Goal: Transaction & Acquisition: Purchase product/service

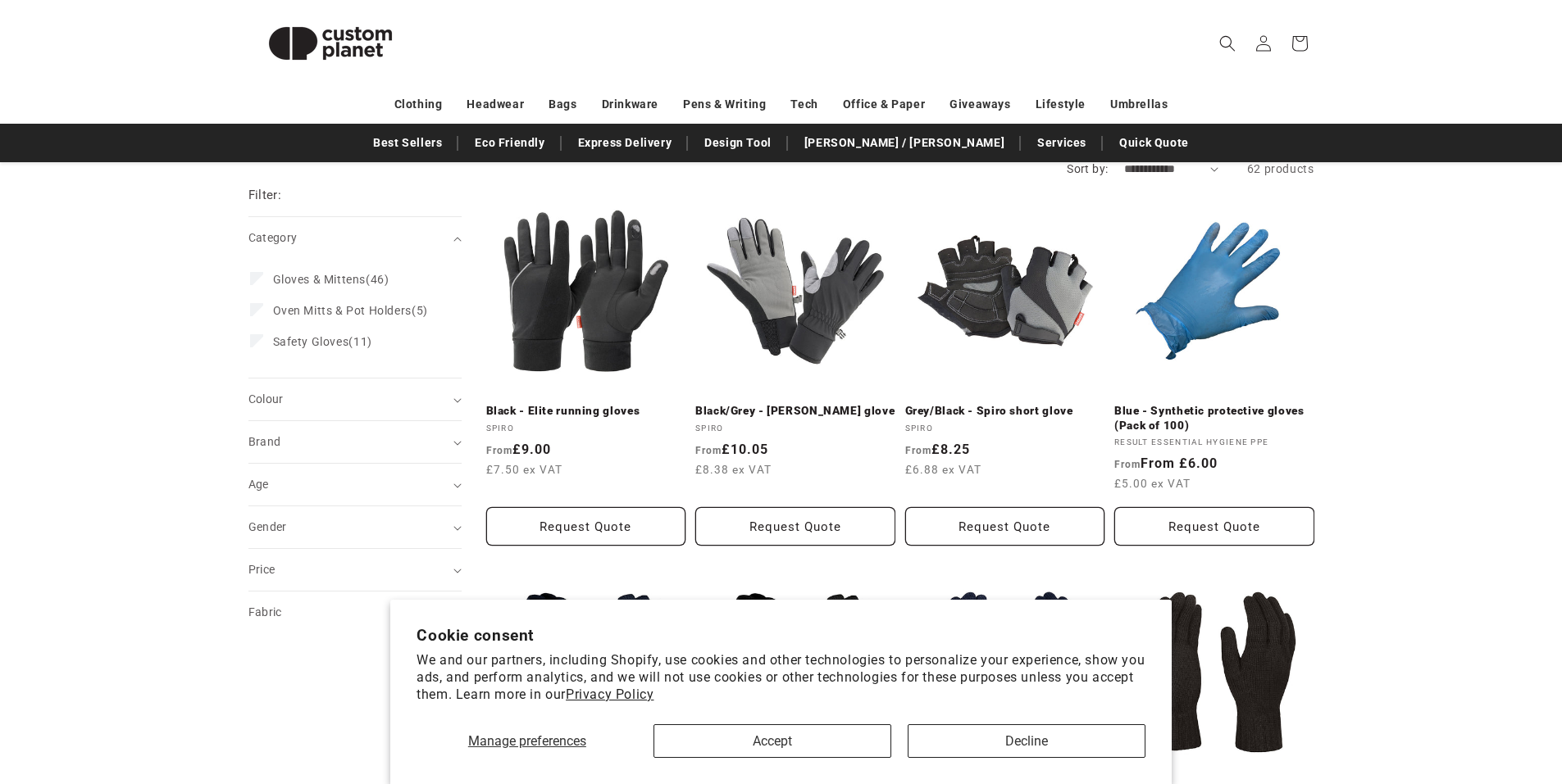
drag, startPoint x: 1377, startPoint y: 316, endPoint x: 1374, endPoint y: 361, distance: 45.1
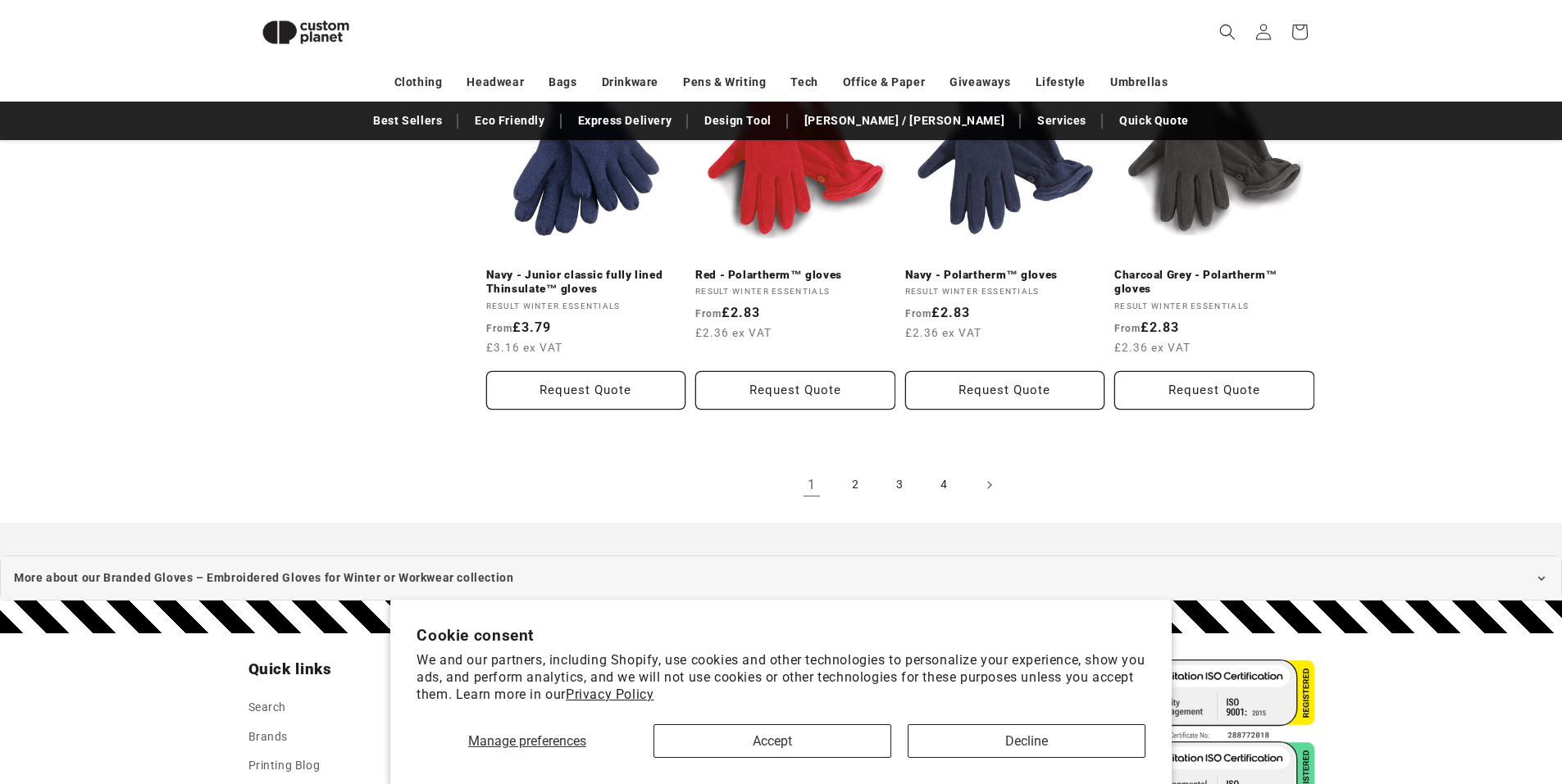
scroll to position [1796, 0]
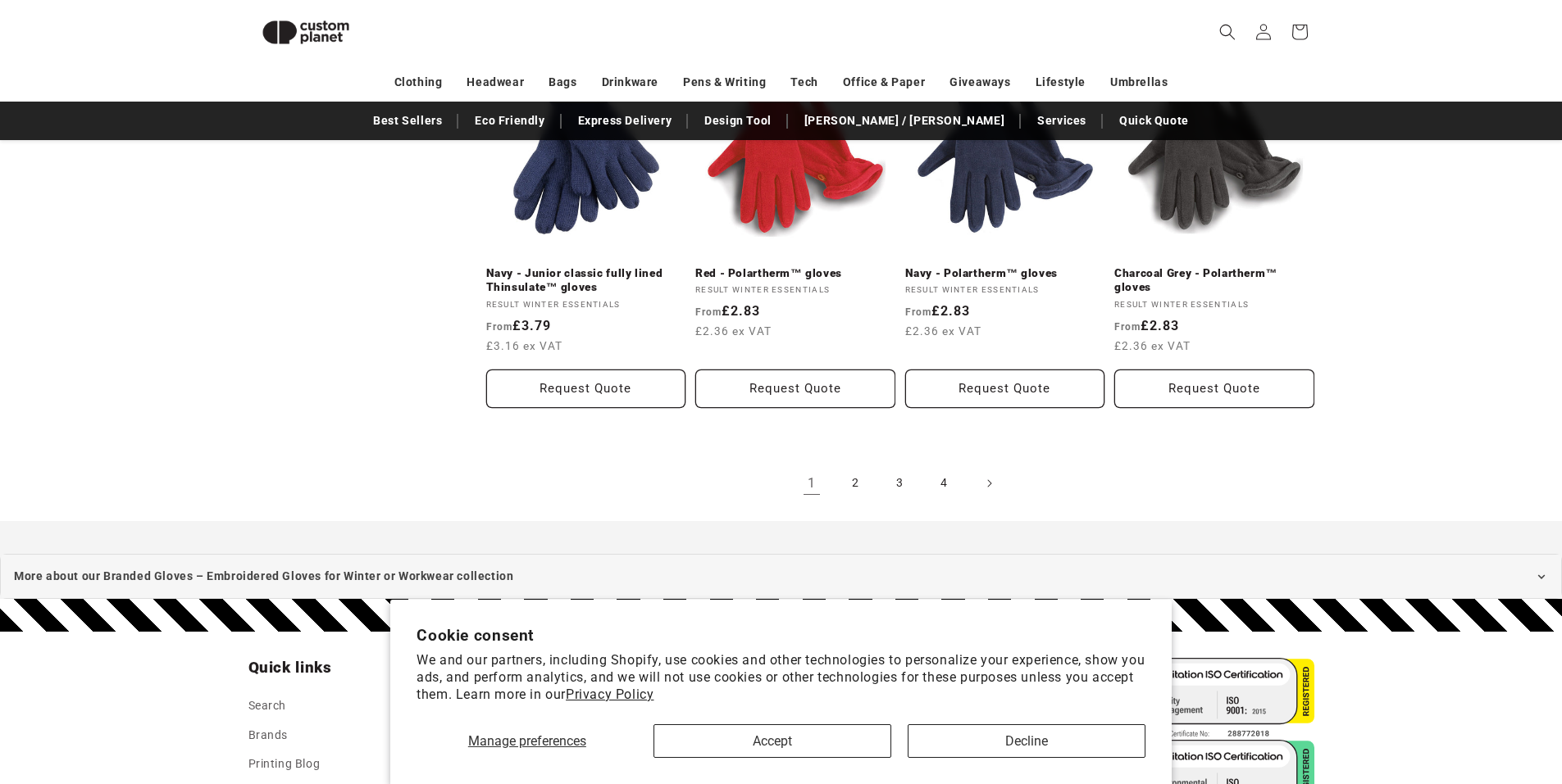
drag, startPoint x: 1416, startPoint y: 221, endPoint x: 1374, endPoint y: 244, distance: 47.9
click at [845, 475] on link "2" at bounding box center [856, 483] width 36 height 36
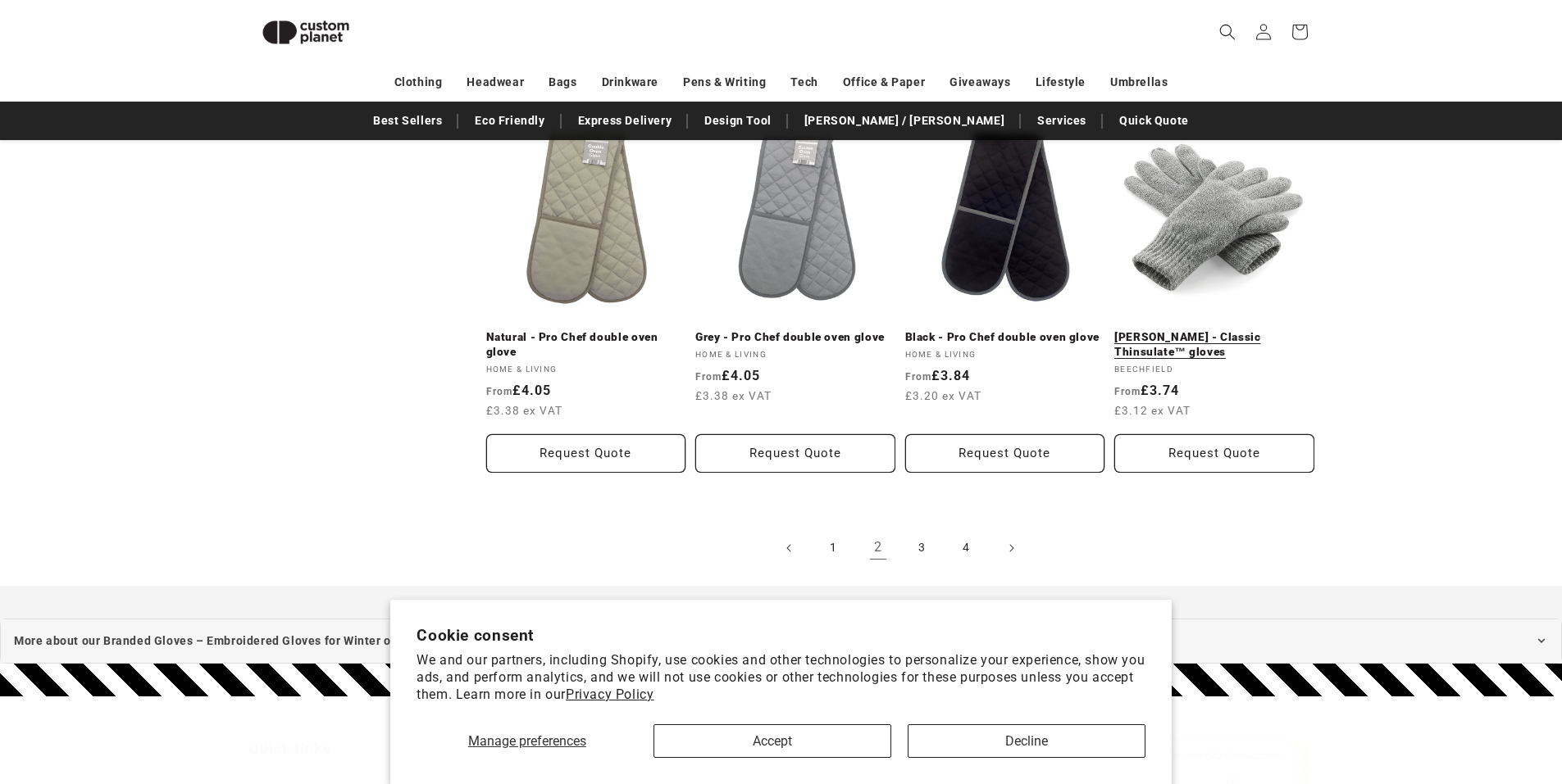
scroll to position [1747, 0]
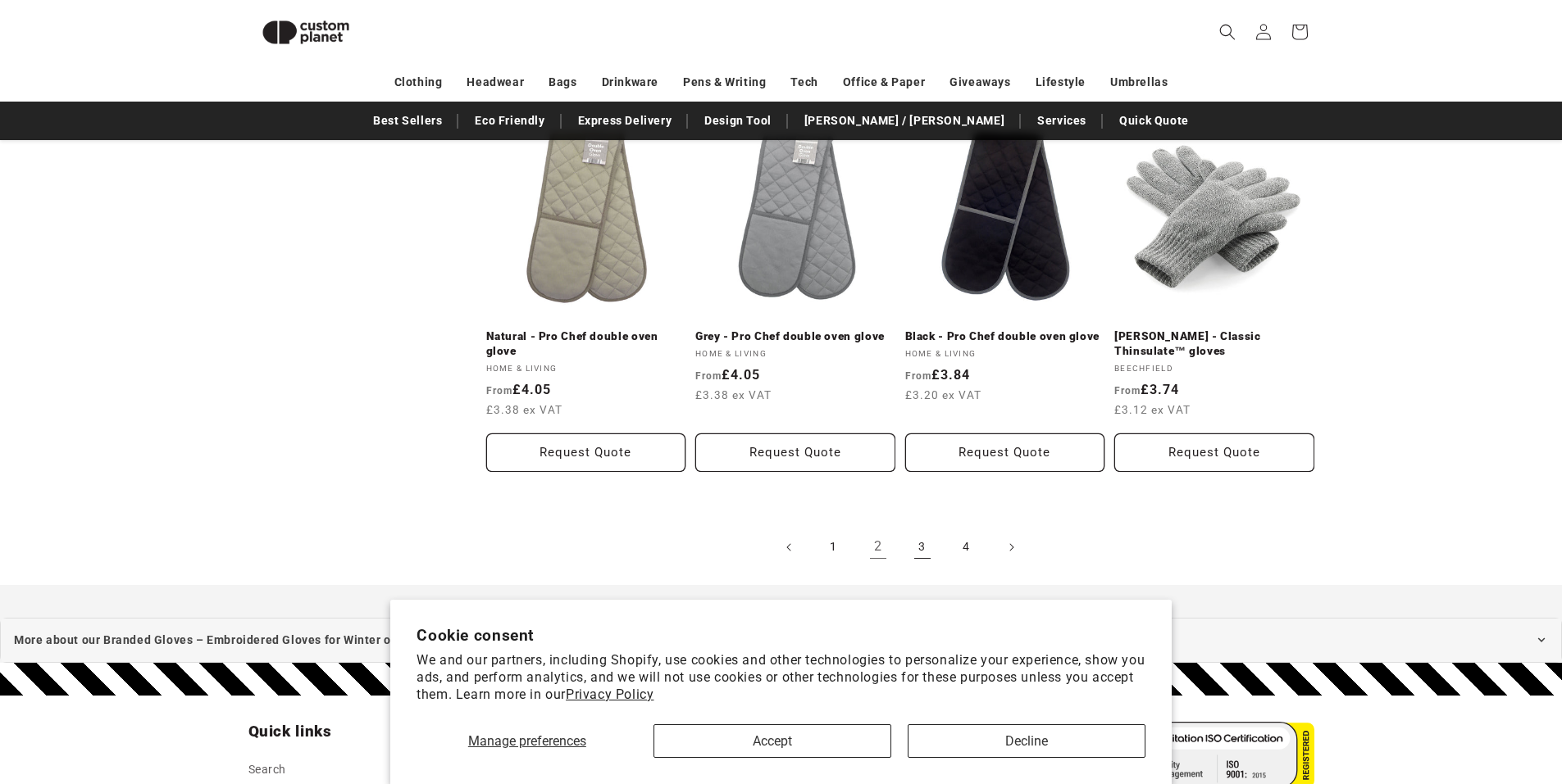
click at [928, 550] on link "3" at bounding box center [922, 547] width 36 height 36
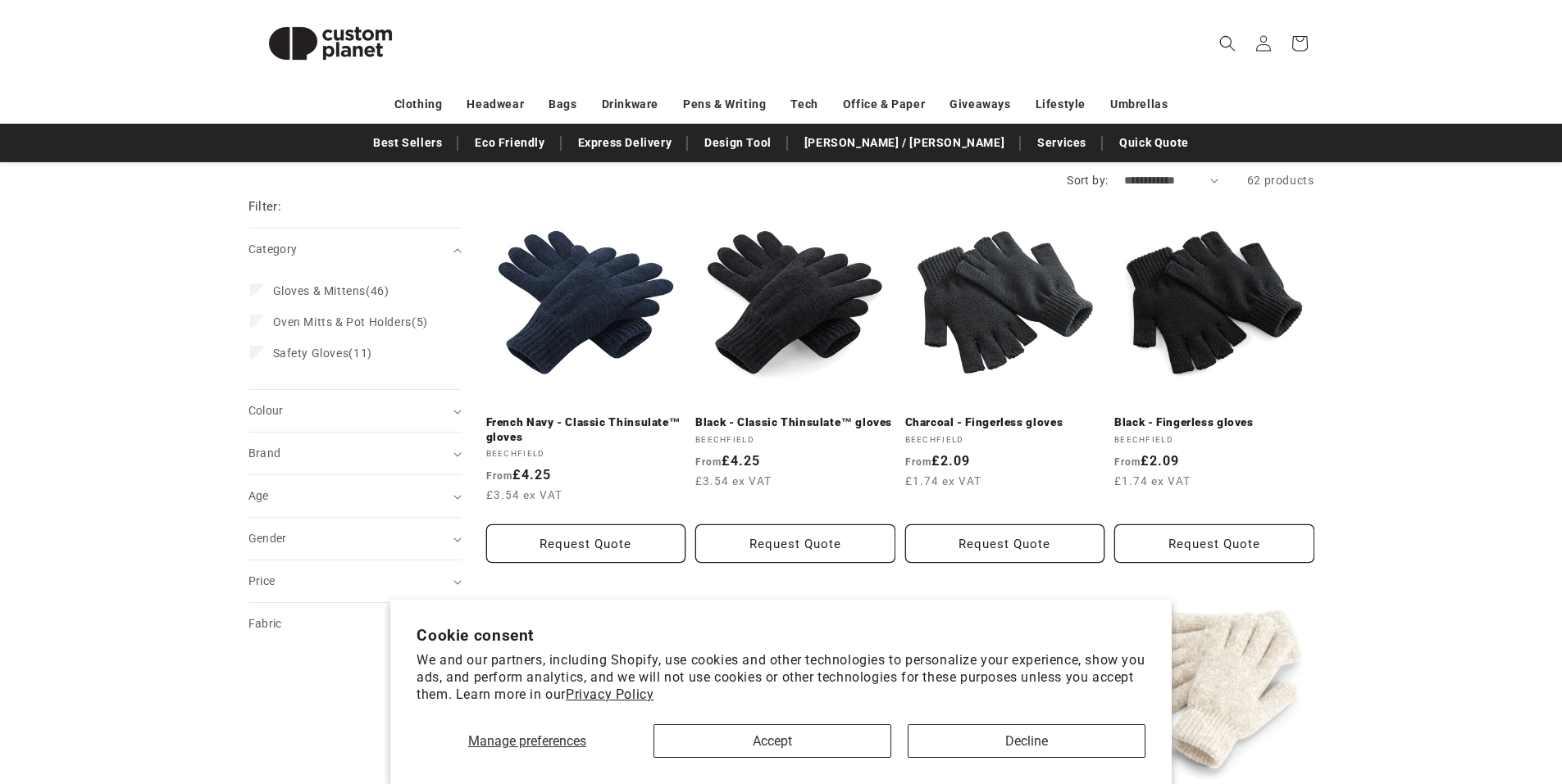
drag, startPoint x: 1456, startPoint y: 362, endPoint x: 1445, endPoint y: 466, distance: 104.6
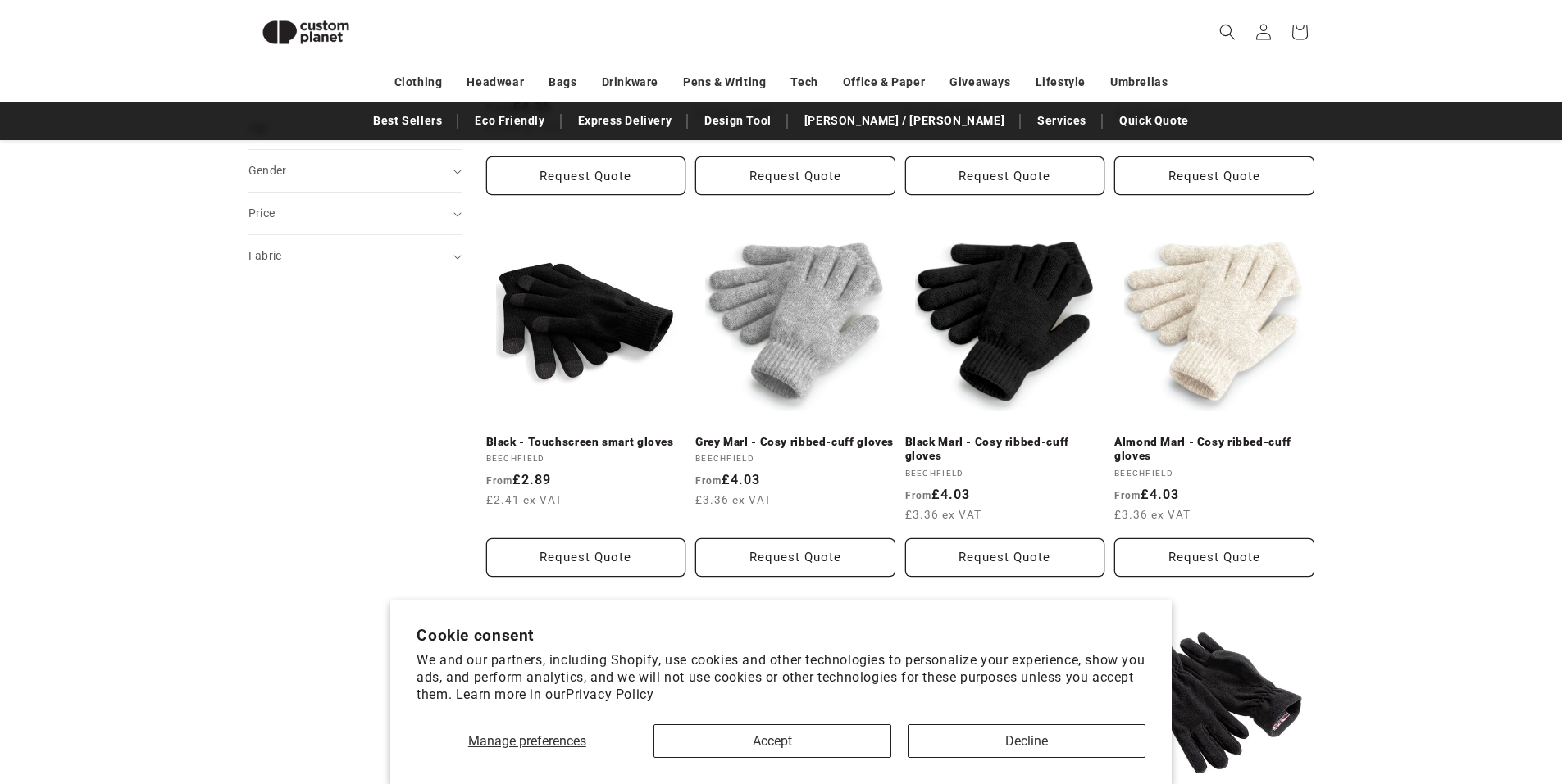
scroll to position [589, 0]
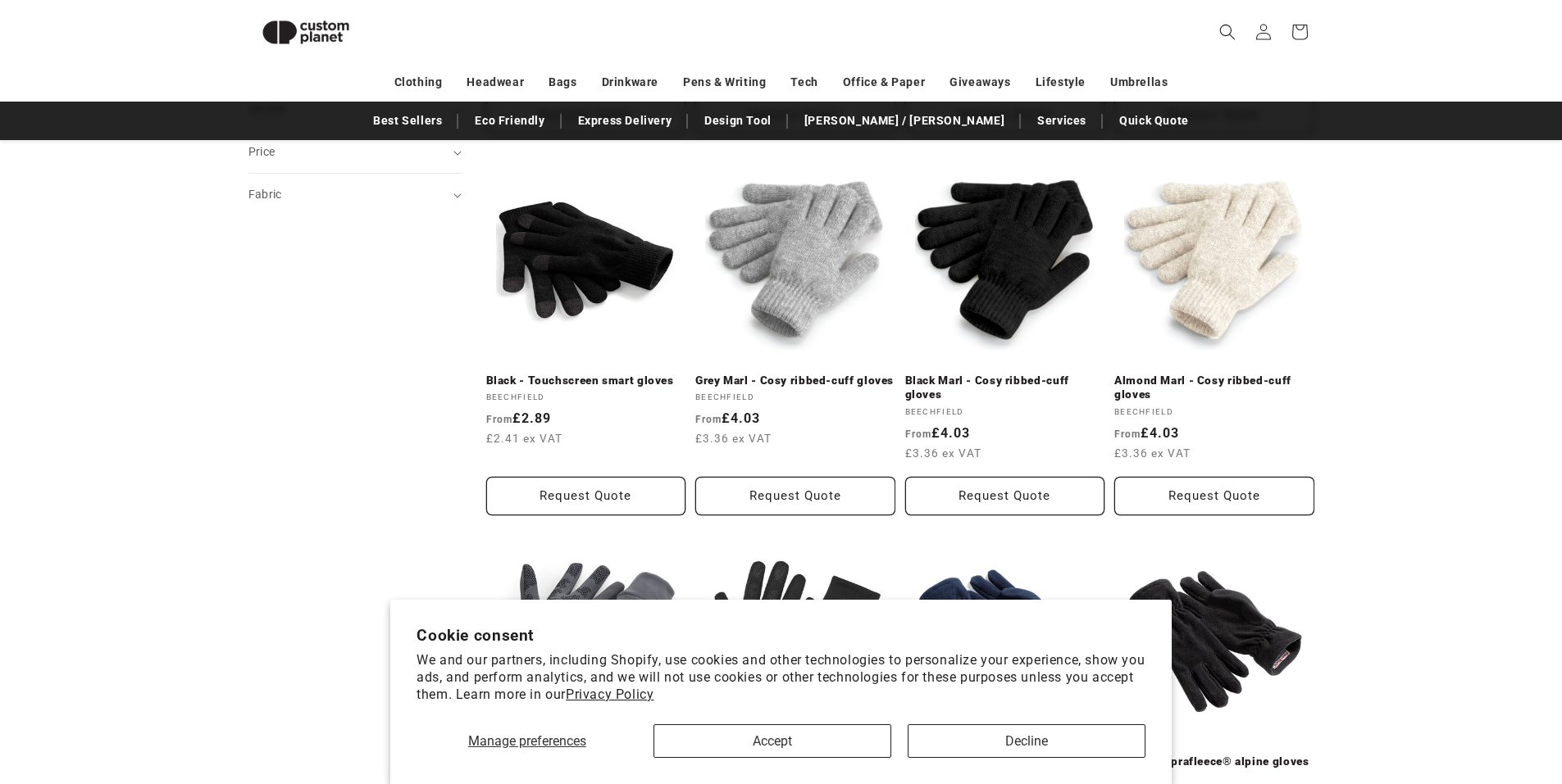
drag, startPoint x: 1436, startPoint y: 419, endPoint x: 1428, endPoint y: 476, distance: 57.6
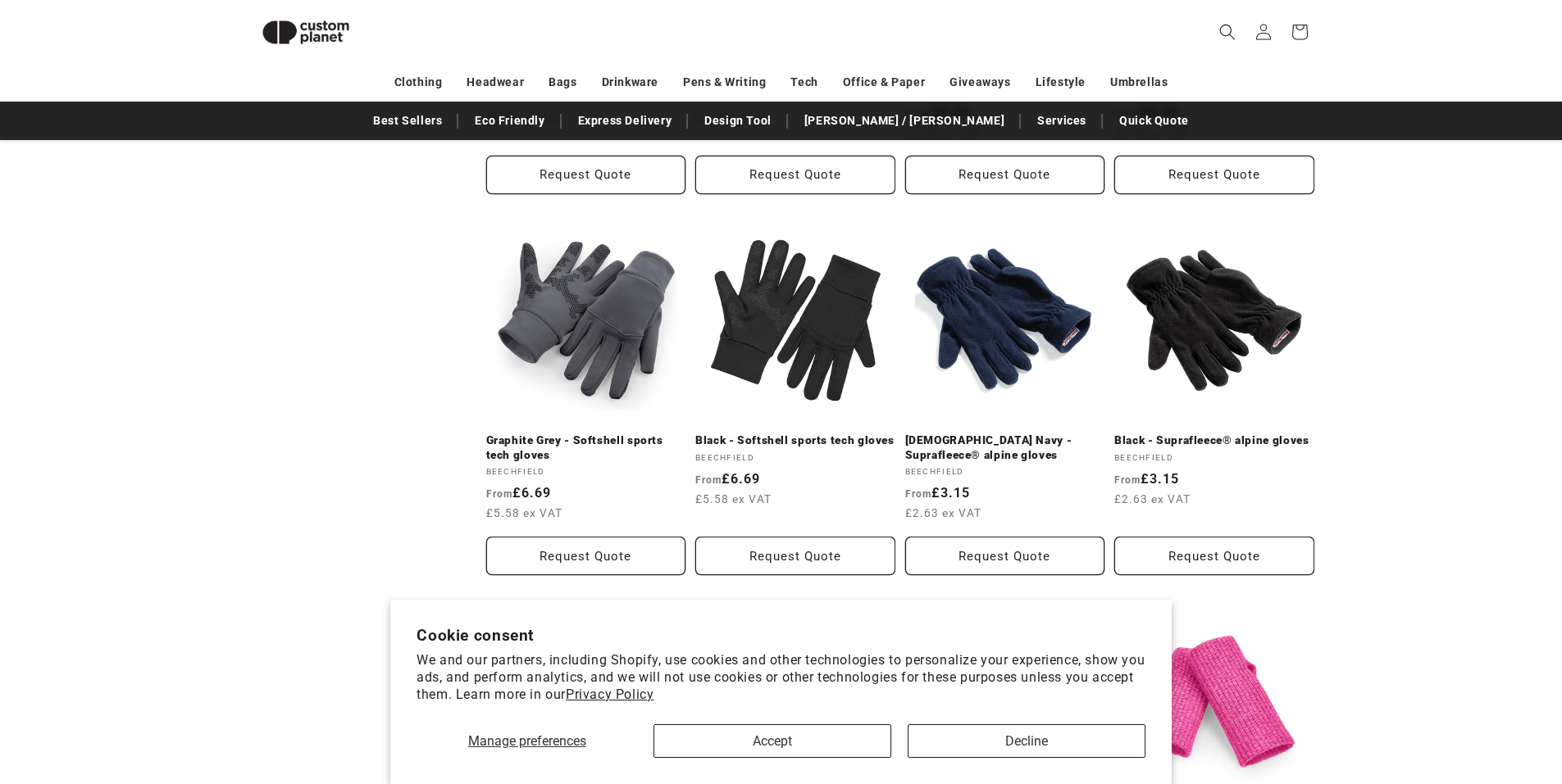
drag, startPoint x: 1426, startPoint y: 391, endPoint x: 1419, endPoint y: 444, distance: 53.5
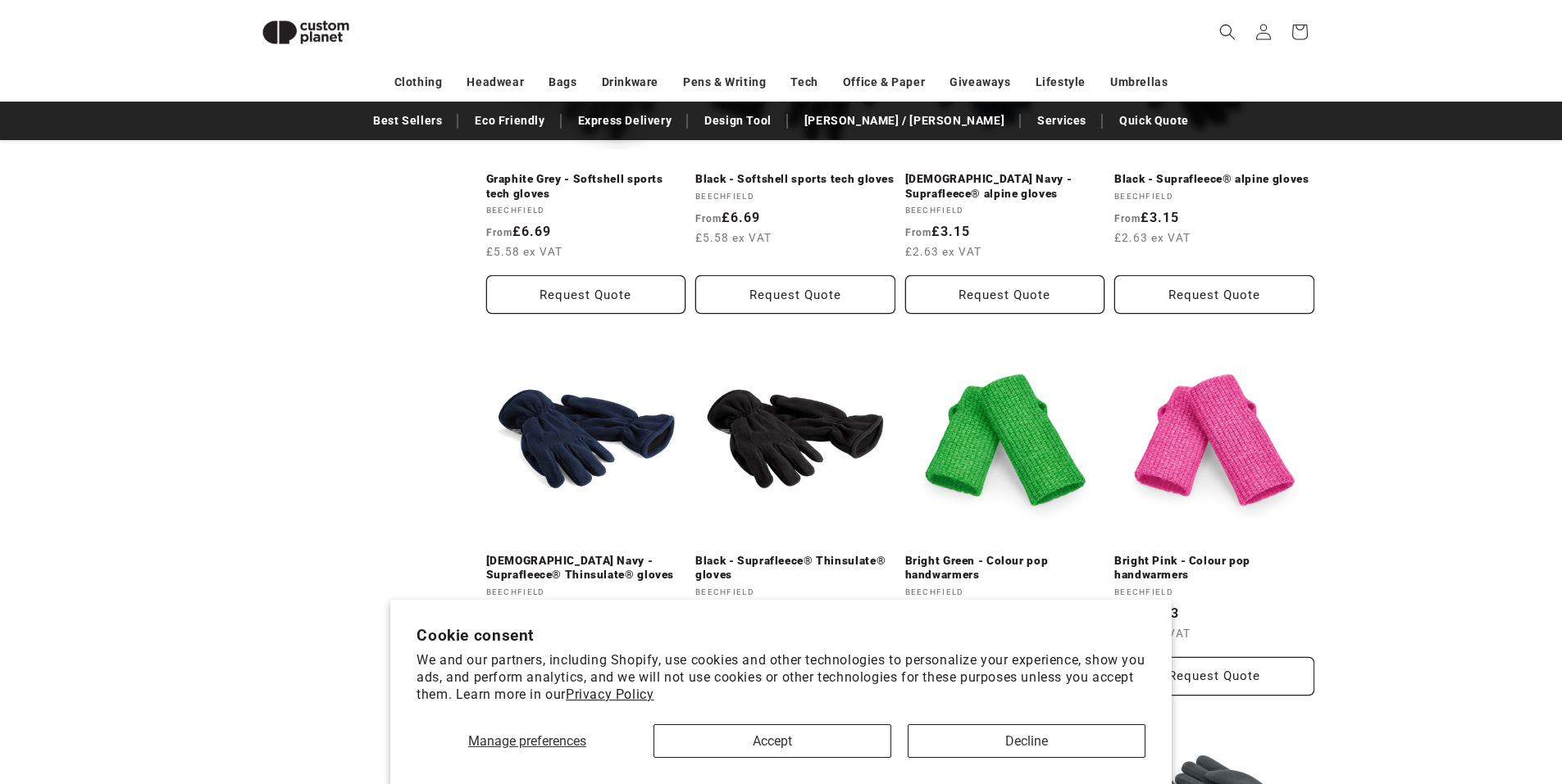
scroll to position [1243, 0]
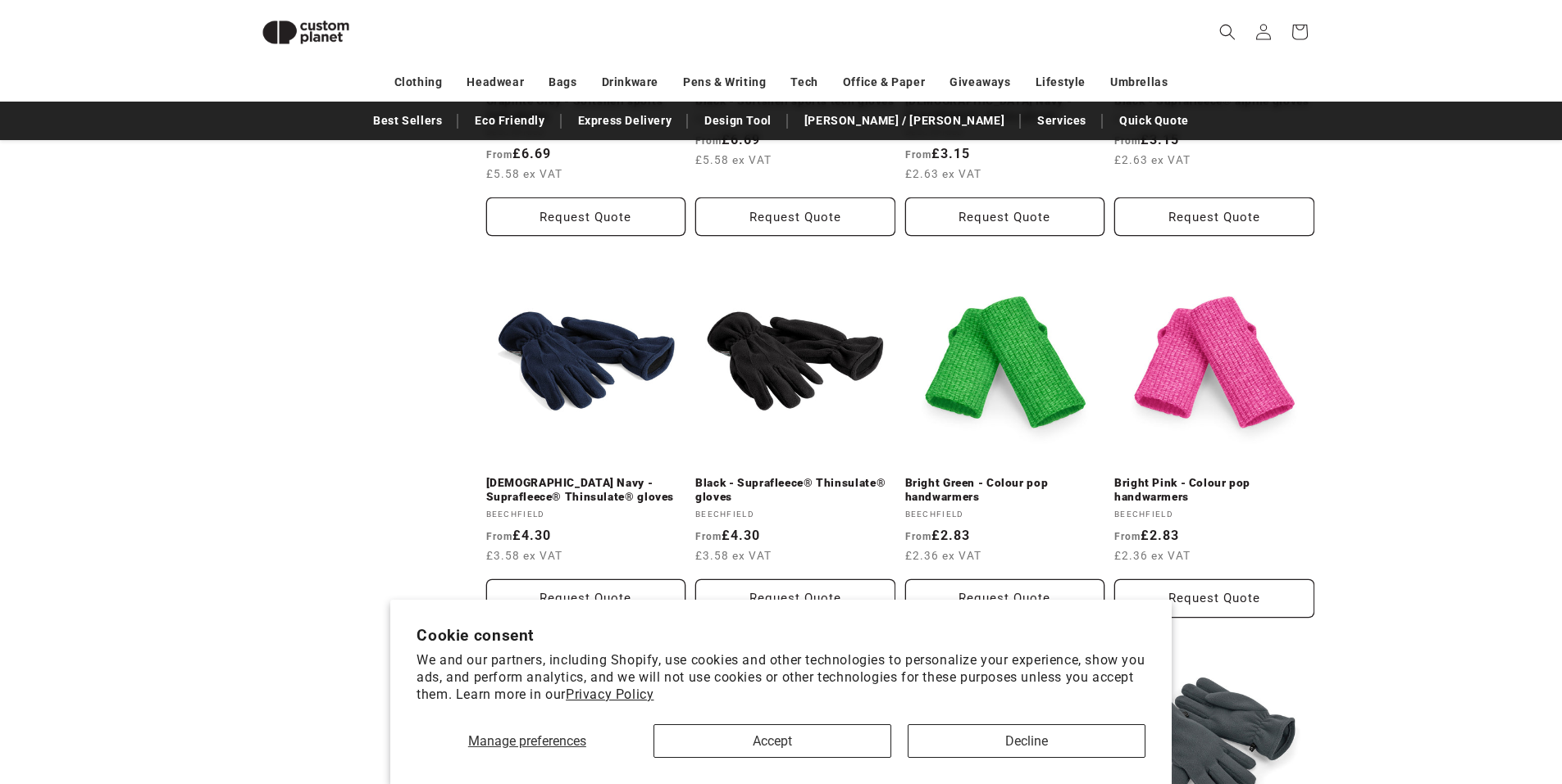
drag, startPoint x: 1361, startPoint y: 320, endPoint x: 1348, endPoint y: 395, distance: 76.1
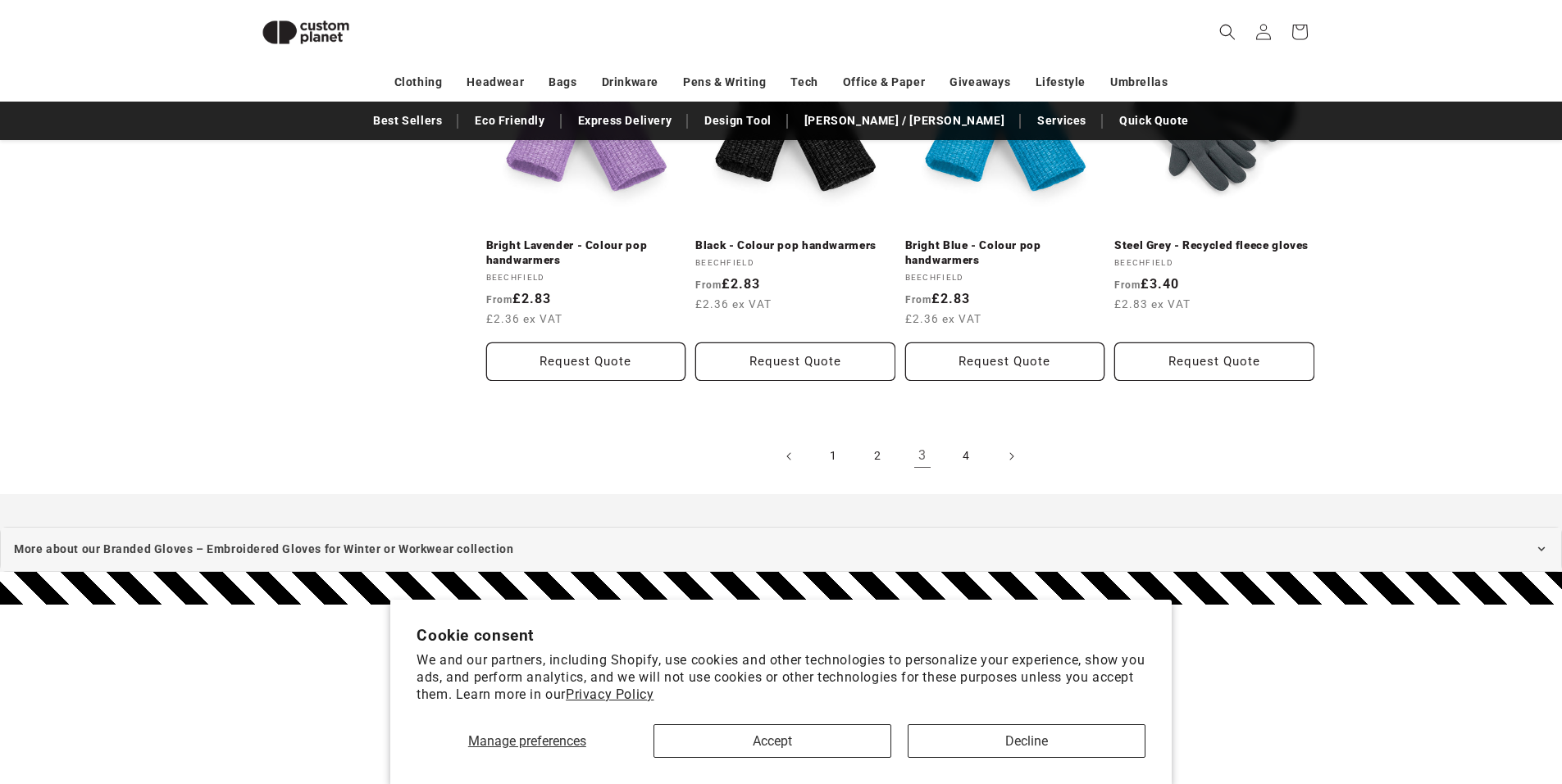
drag, startPoint x: 1387, startPoint y: 366, endPoint x: 1383, endPoint y: 407, distance: 41.2
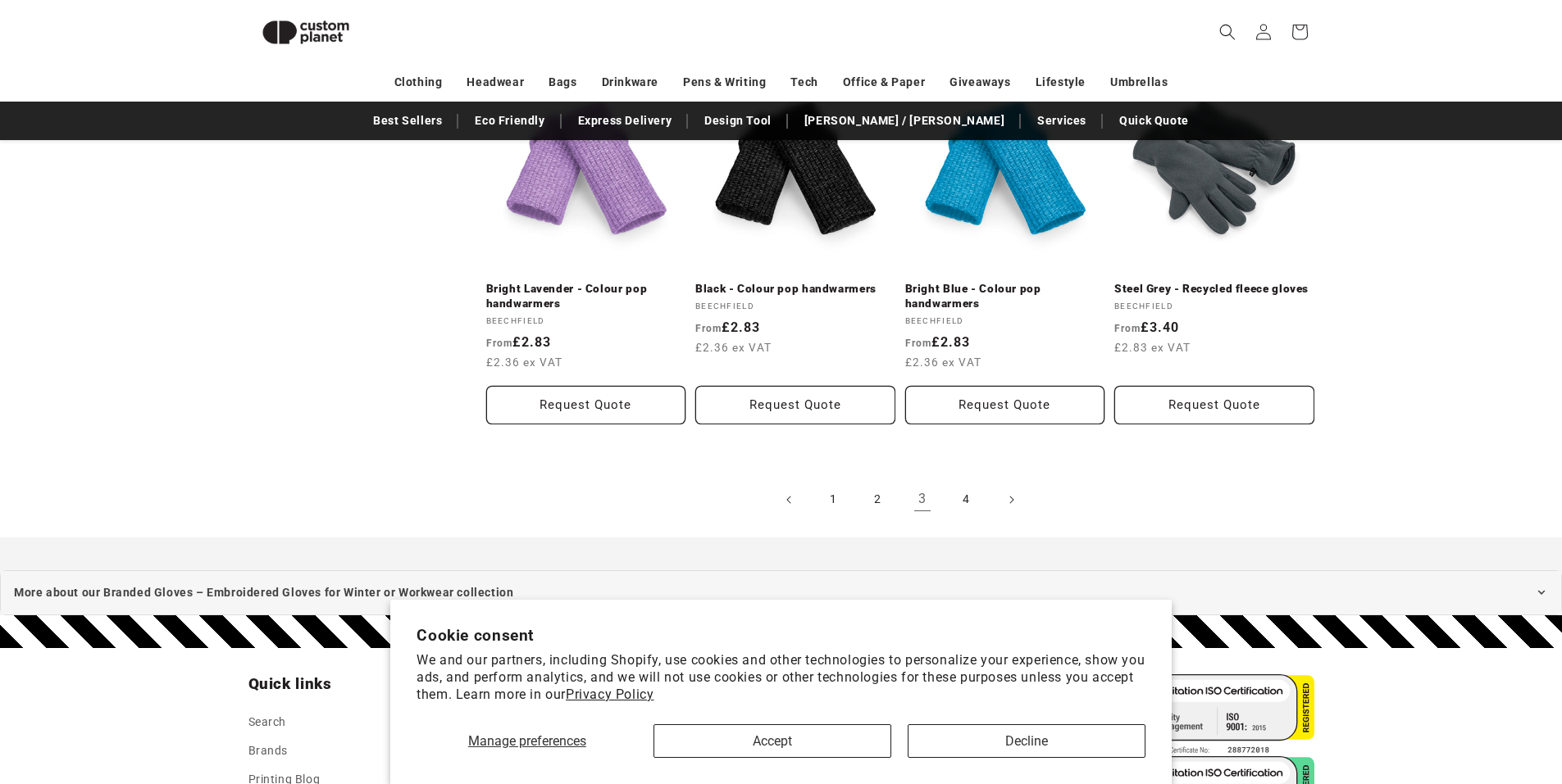
scroll to position [1763, 0]
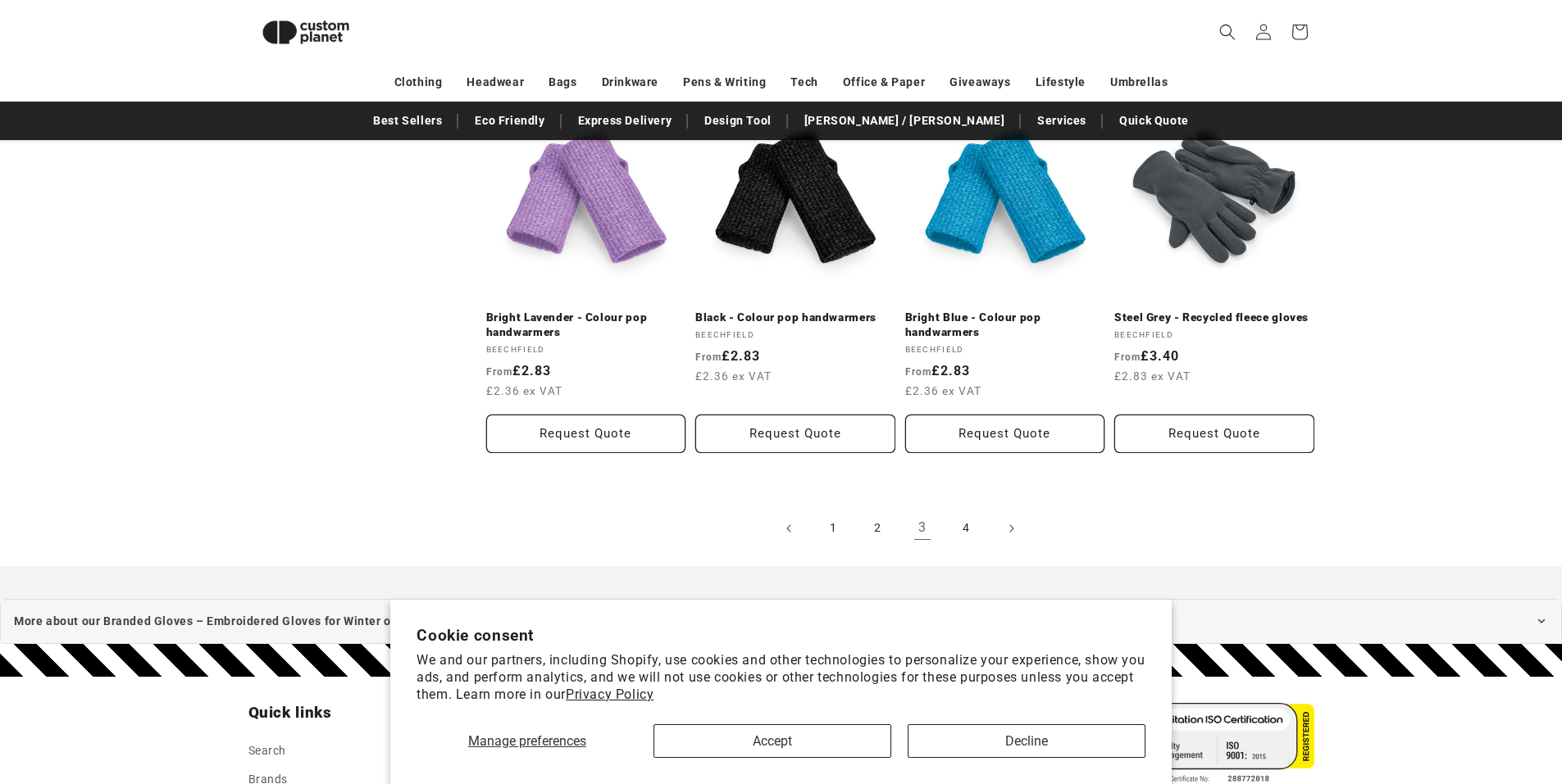
drag, startPoint x: 1376, startPoint y: 377, endPoint x: 1383, endPoint y: 333, distance: 44.6
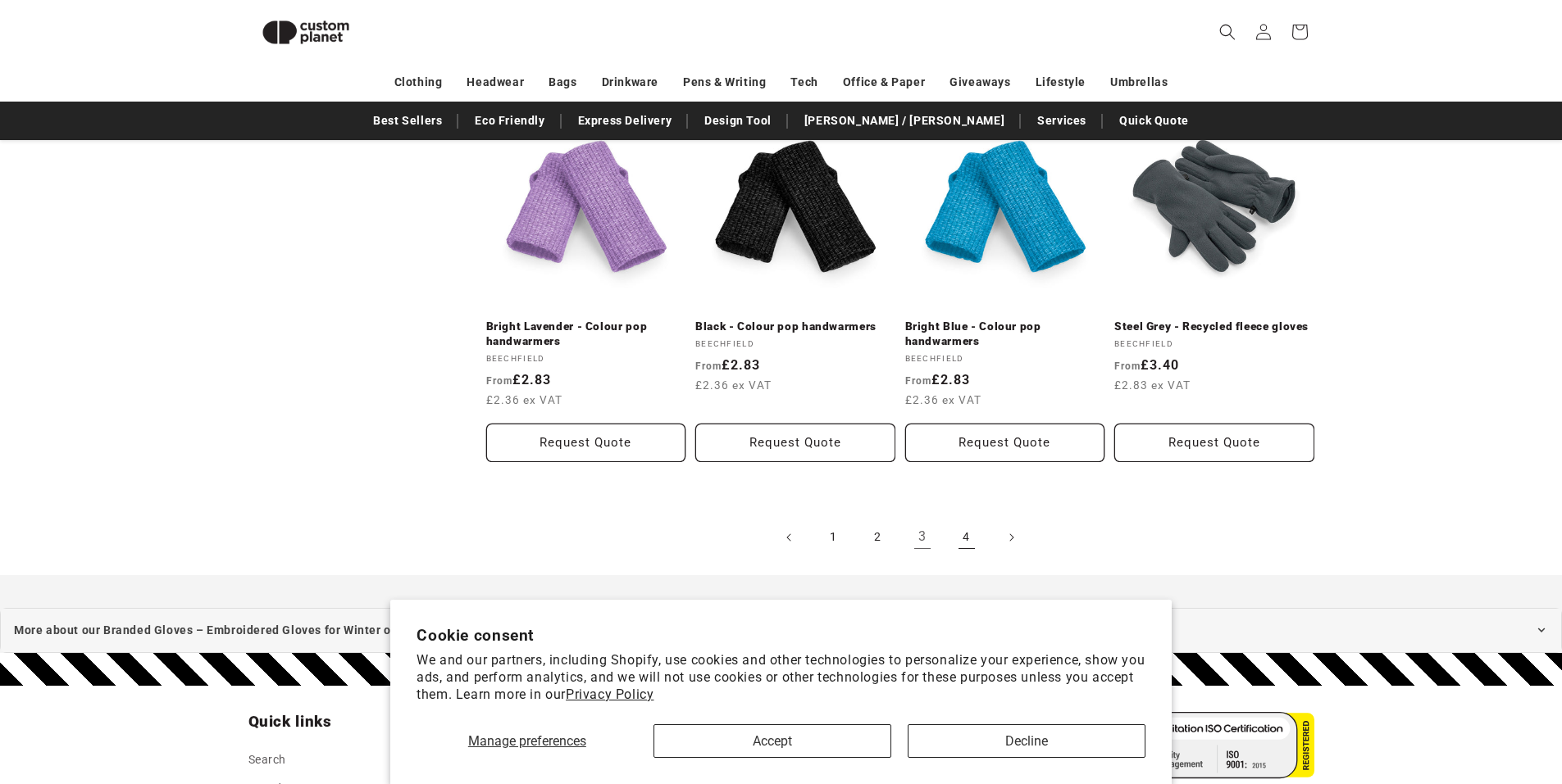
click at [970, 540] on link "4" at bounding box center [966, 537] width 36 height 36
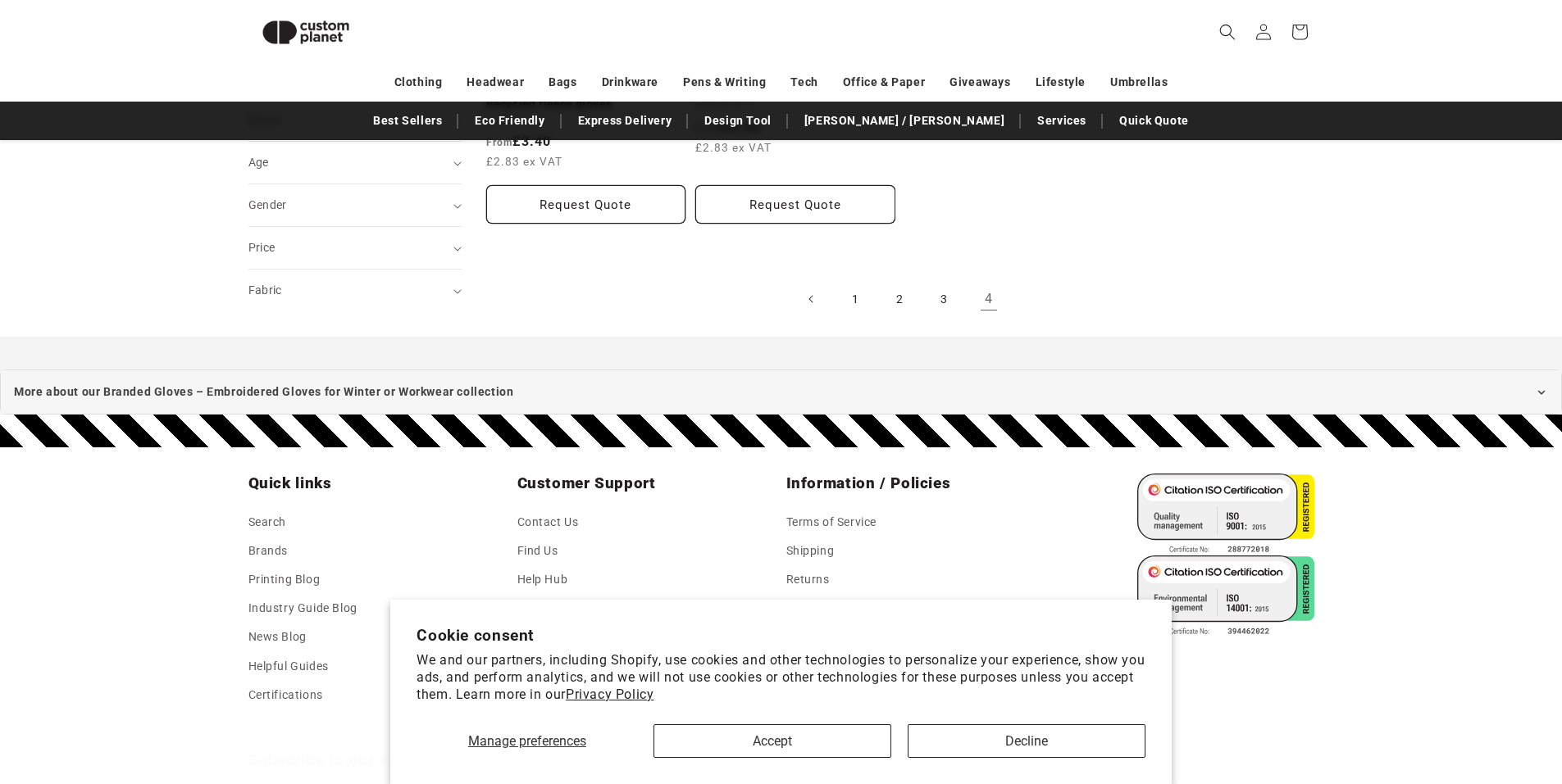
scroll to position [461, 0]
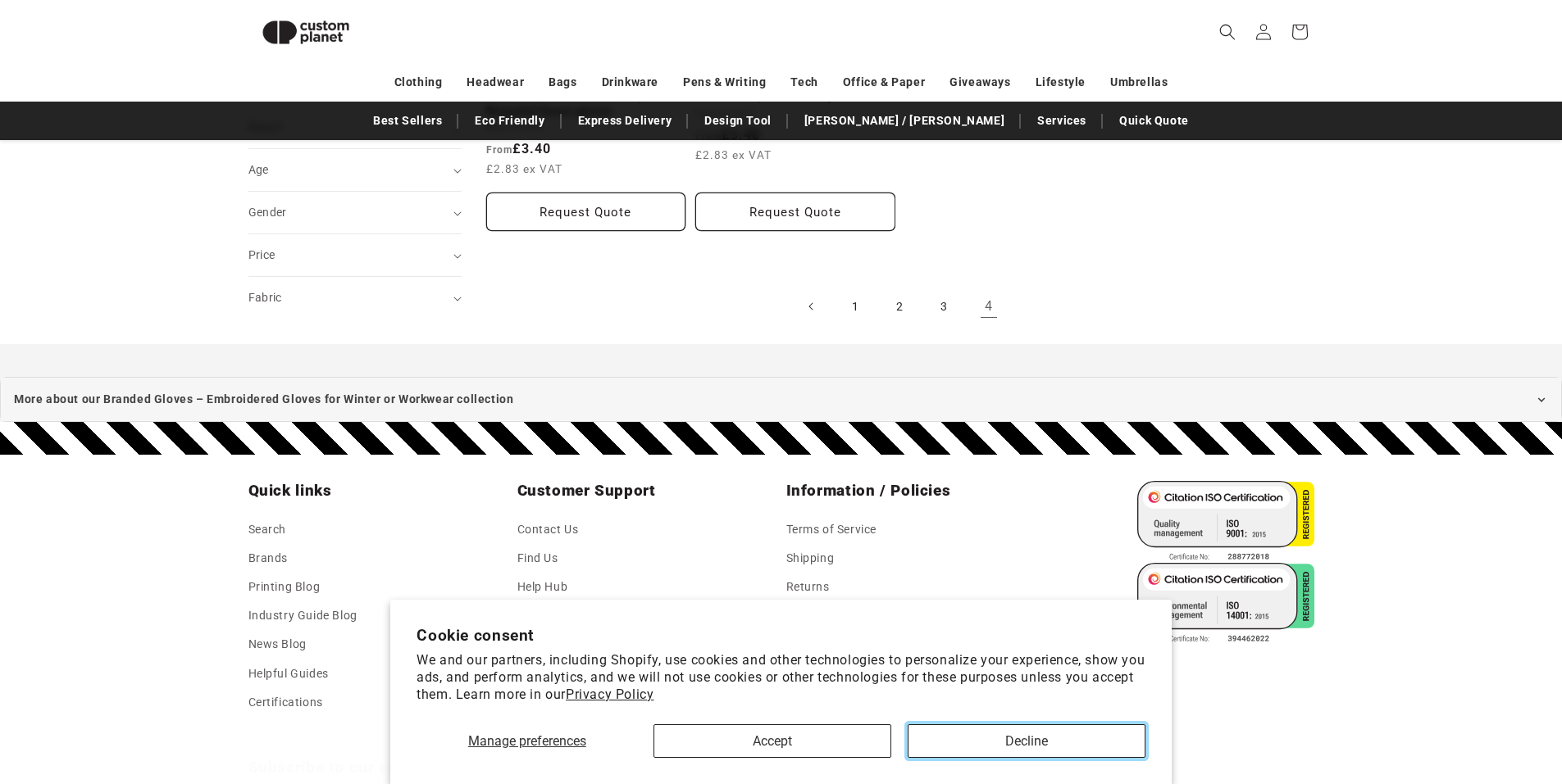
click at [1010, 739] on button "Decline" at bounding box center [1026, 741] width 237 height 33
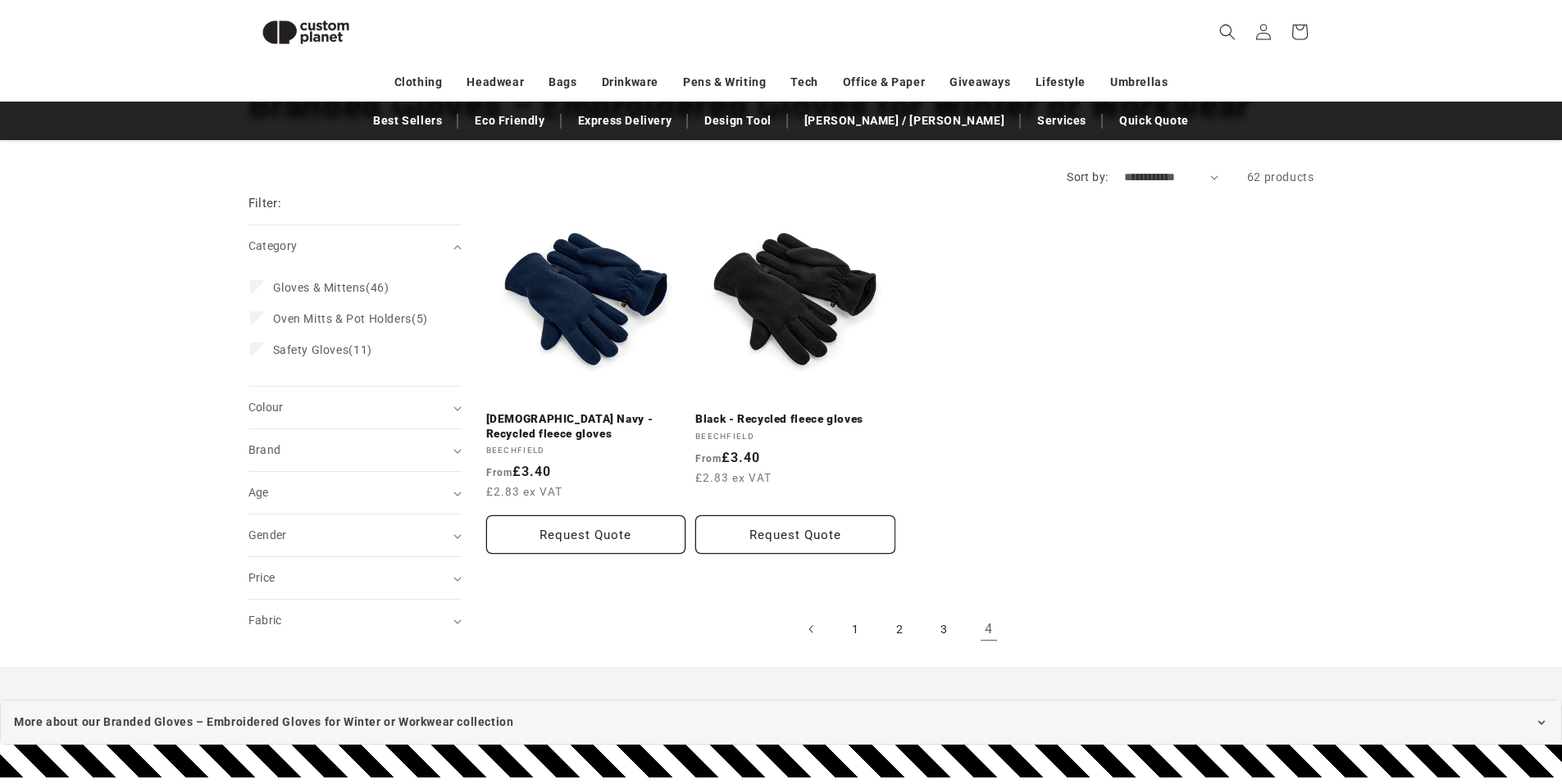
drag, startPoint x: 1120, startPoint y: 344, endPoint x: 1130, endPoint y: 273, distance: 71.7
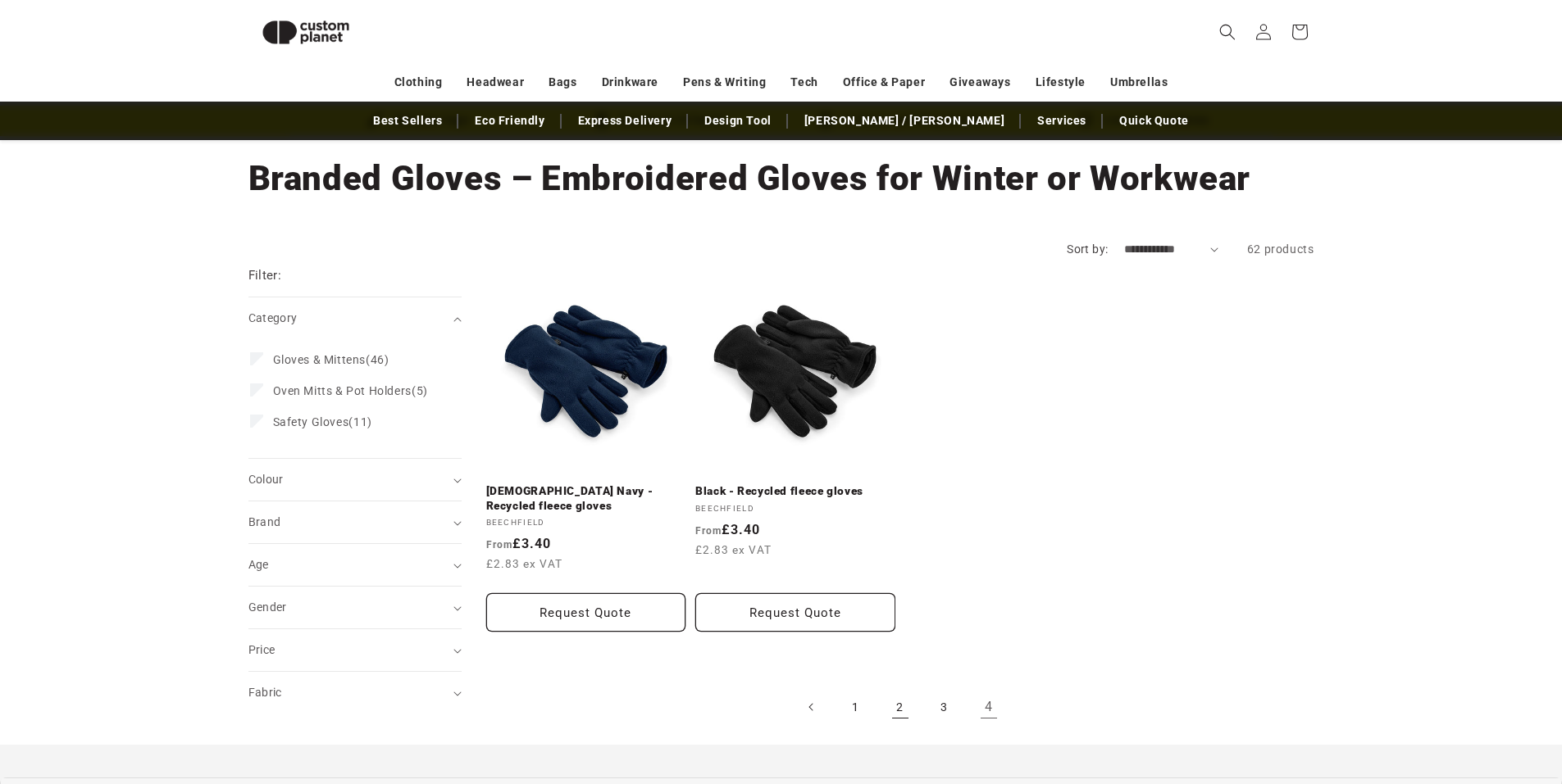
click at [891, 706] on link "2" at bounding box center [899, 707] width 36 height 36
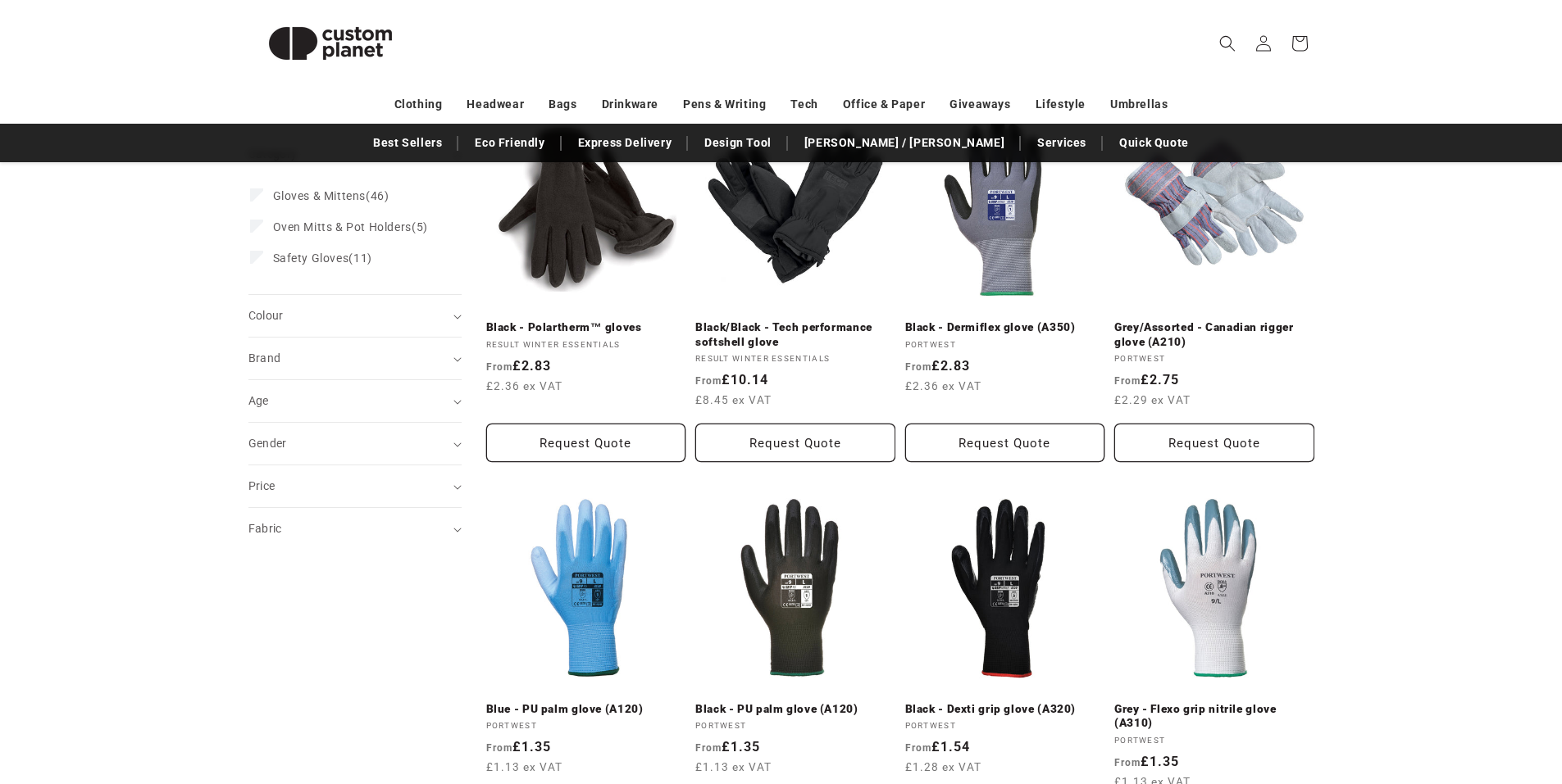
scroll to position [449, 0]
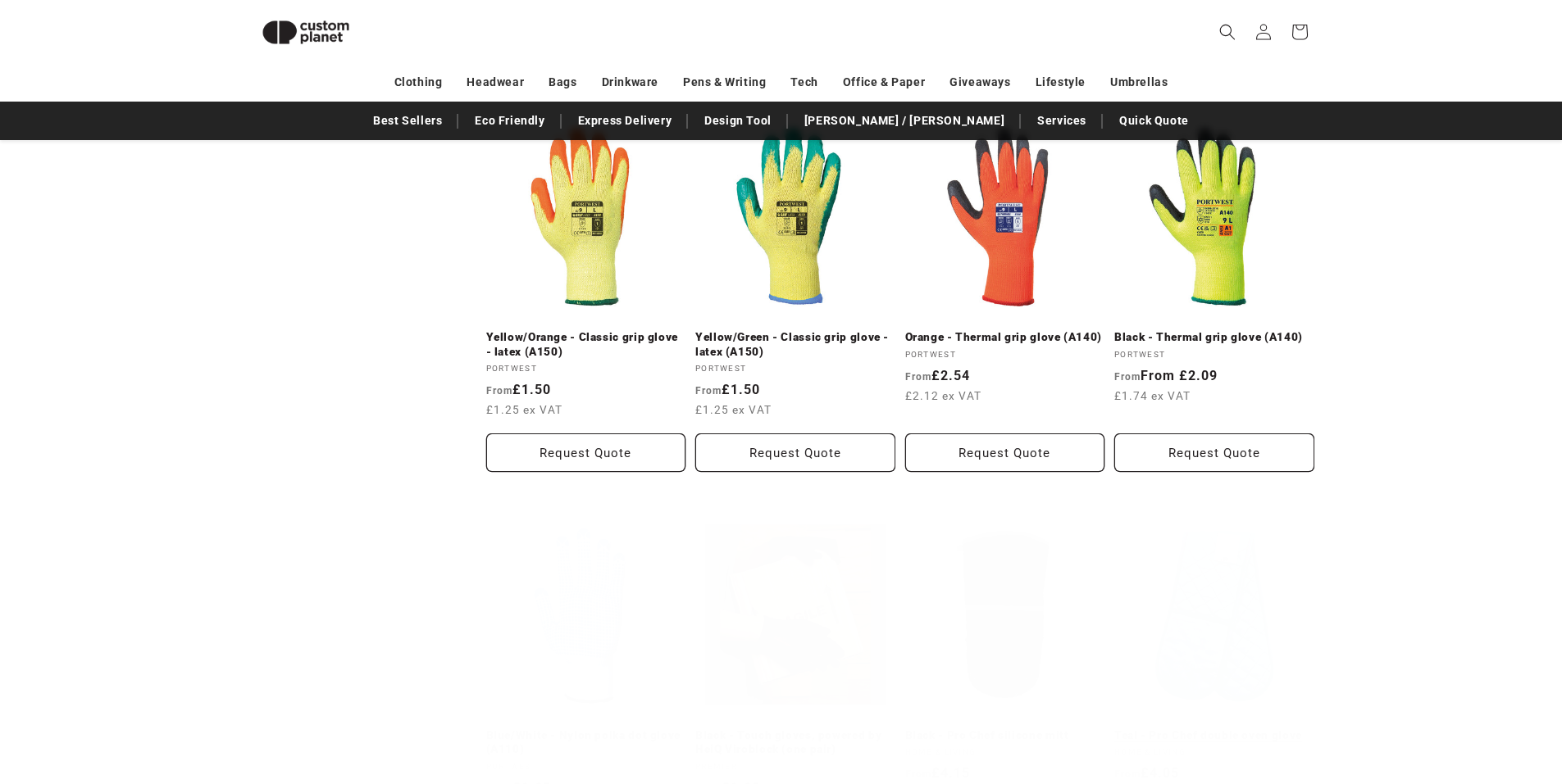
drag, startPoint x: 1422, startPoint y: 395, endPoint x: 1311, endPoint y: 581, distance: 216.6
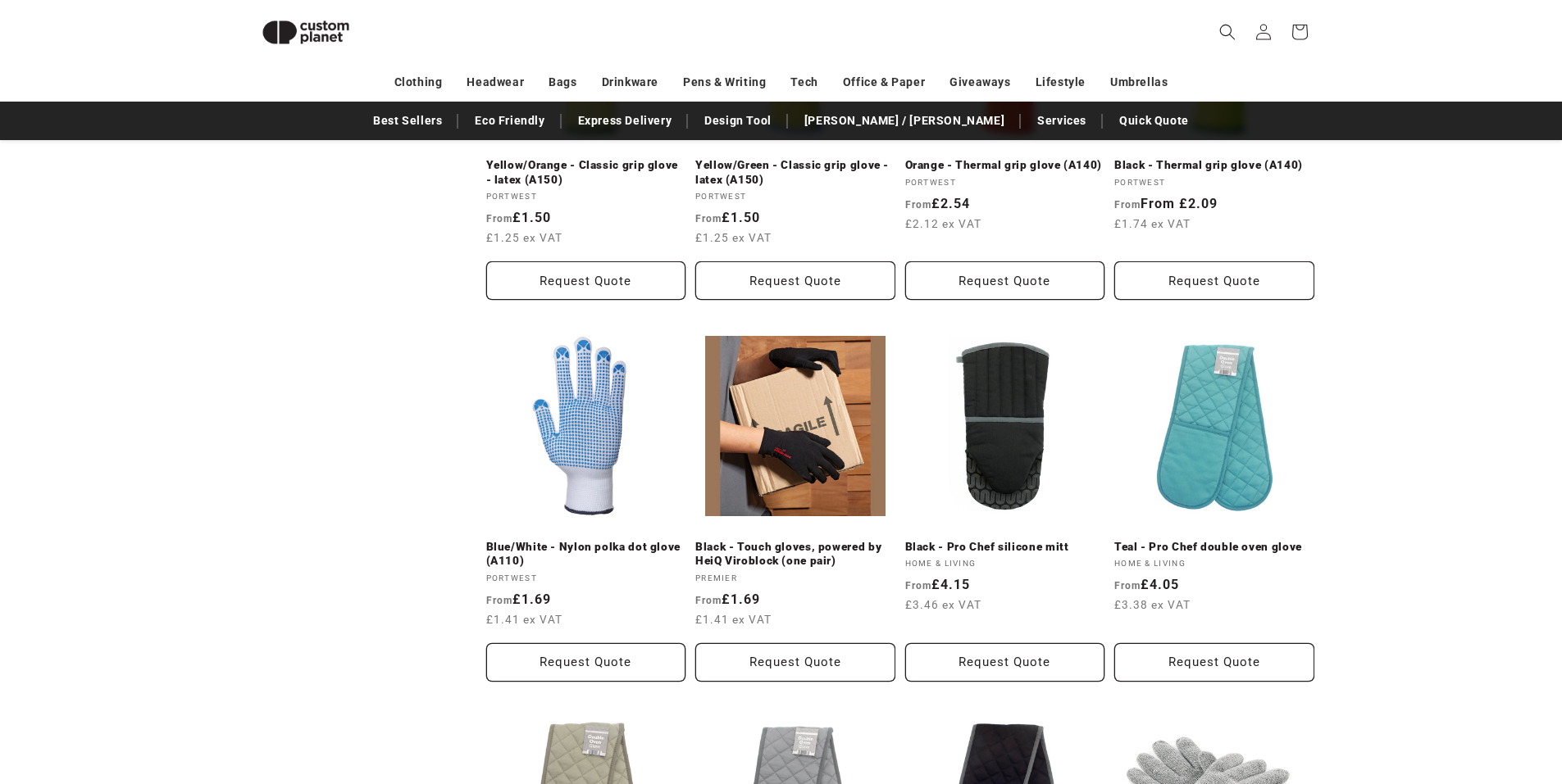
scroll to position [1580, 0]
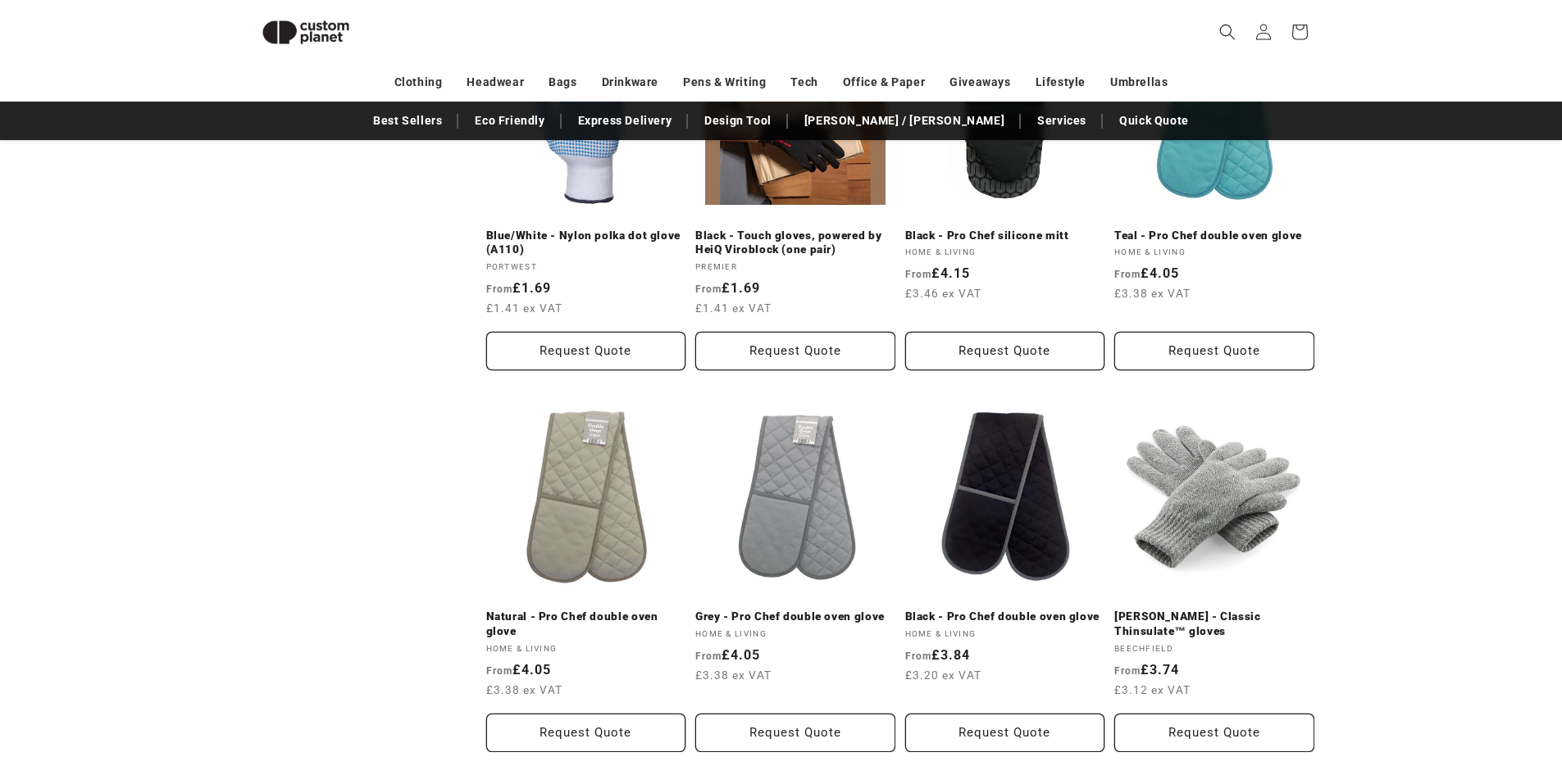
drag, startPoint x: 1333, startPoint y: 522, endPoint x: 1316, endPoint y: 538, distance: 23.3
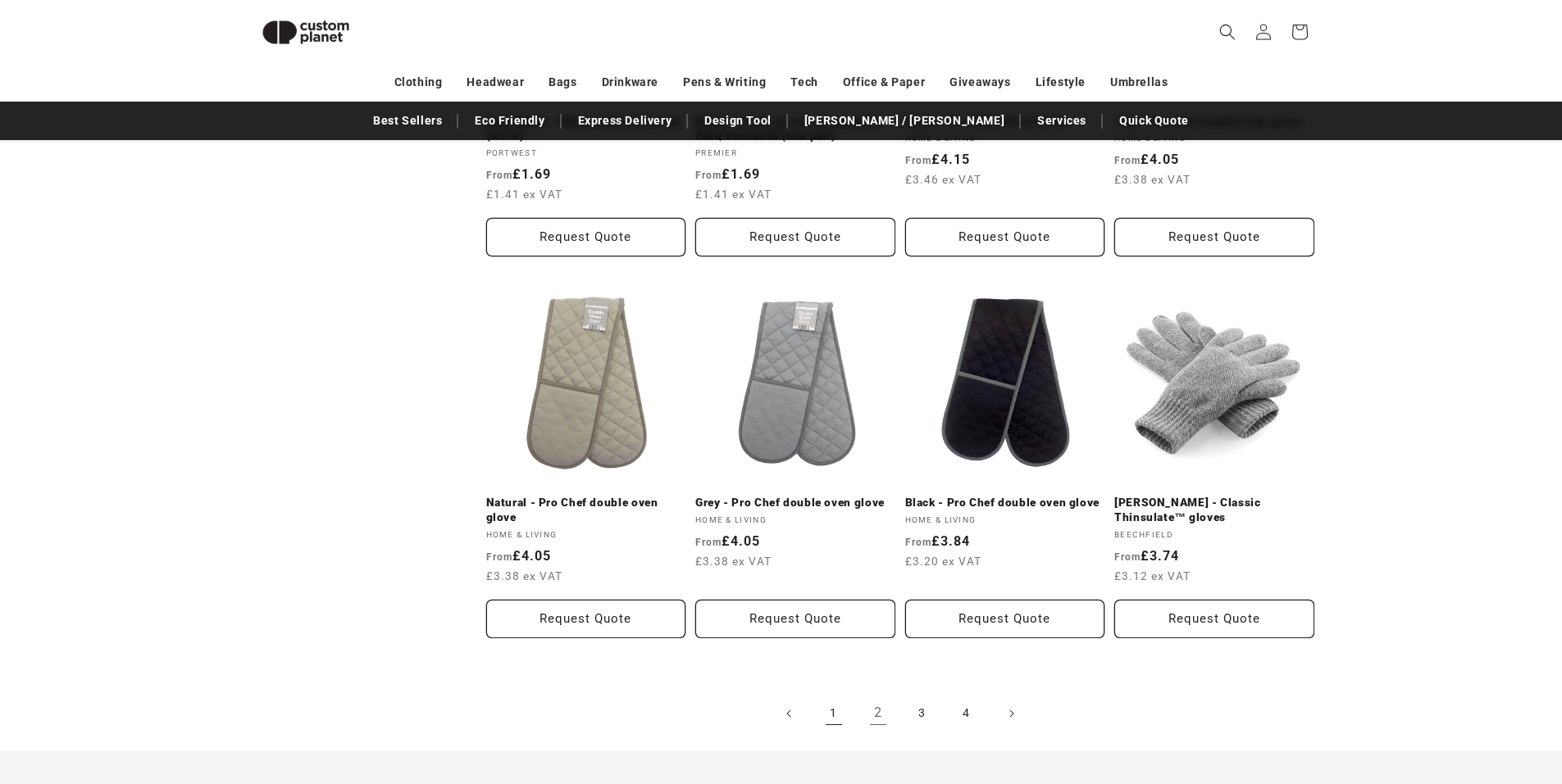
click at [832, 723] on link "1" at bounding box center [833, 713] width 36 height 36
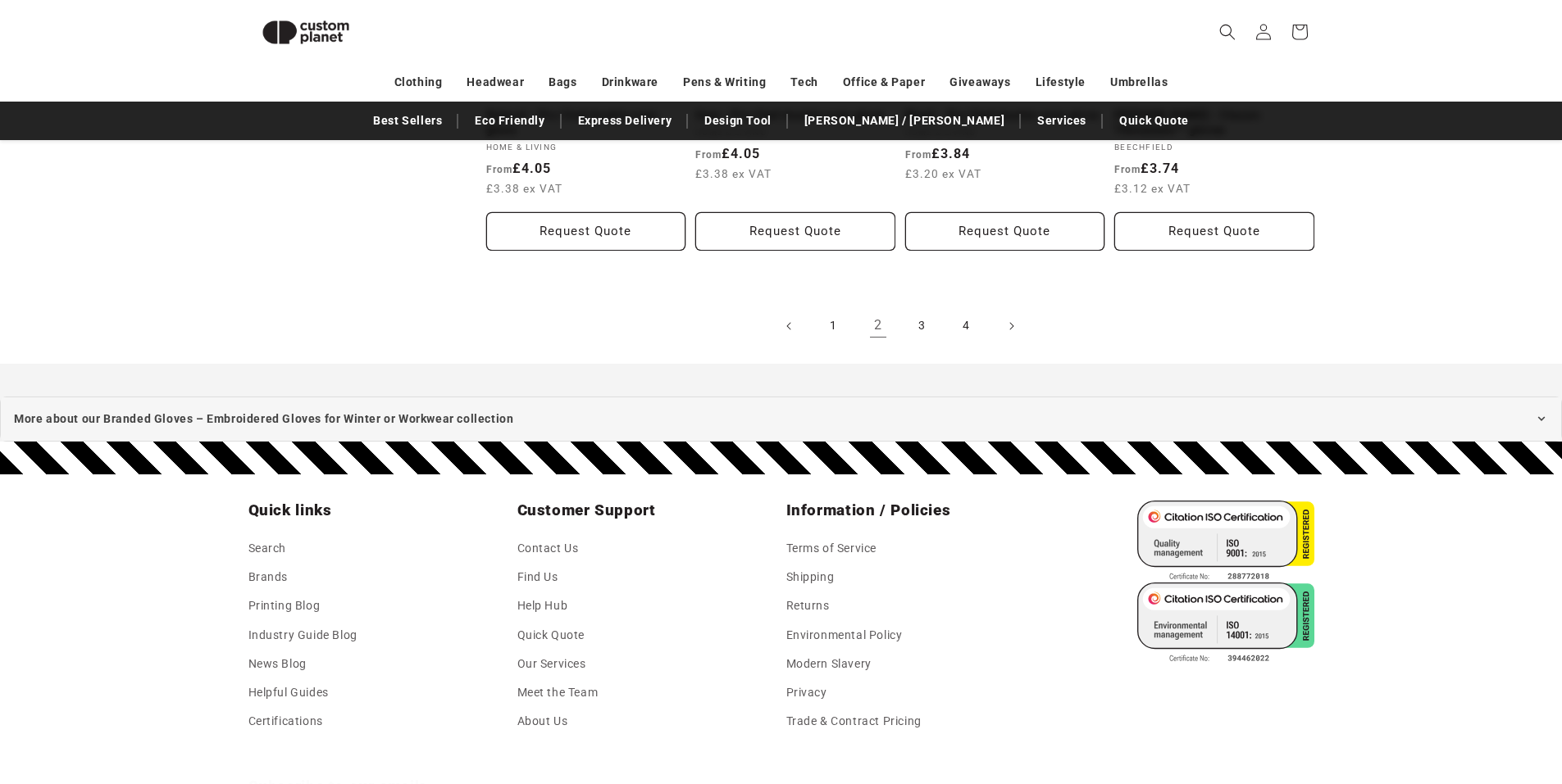
drag, startPoint x: 143, startPoint y: 271, endPoint x: 178, endPoint y: 453, distance: 185.3
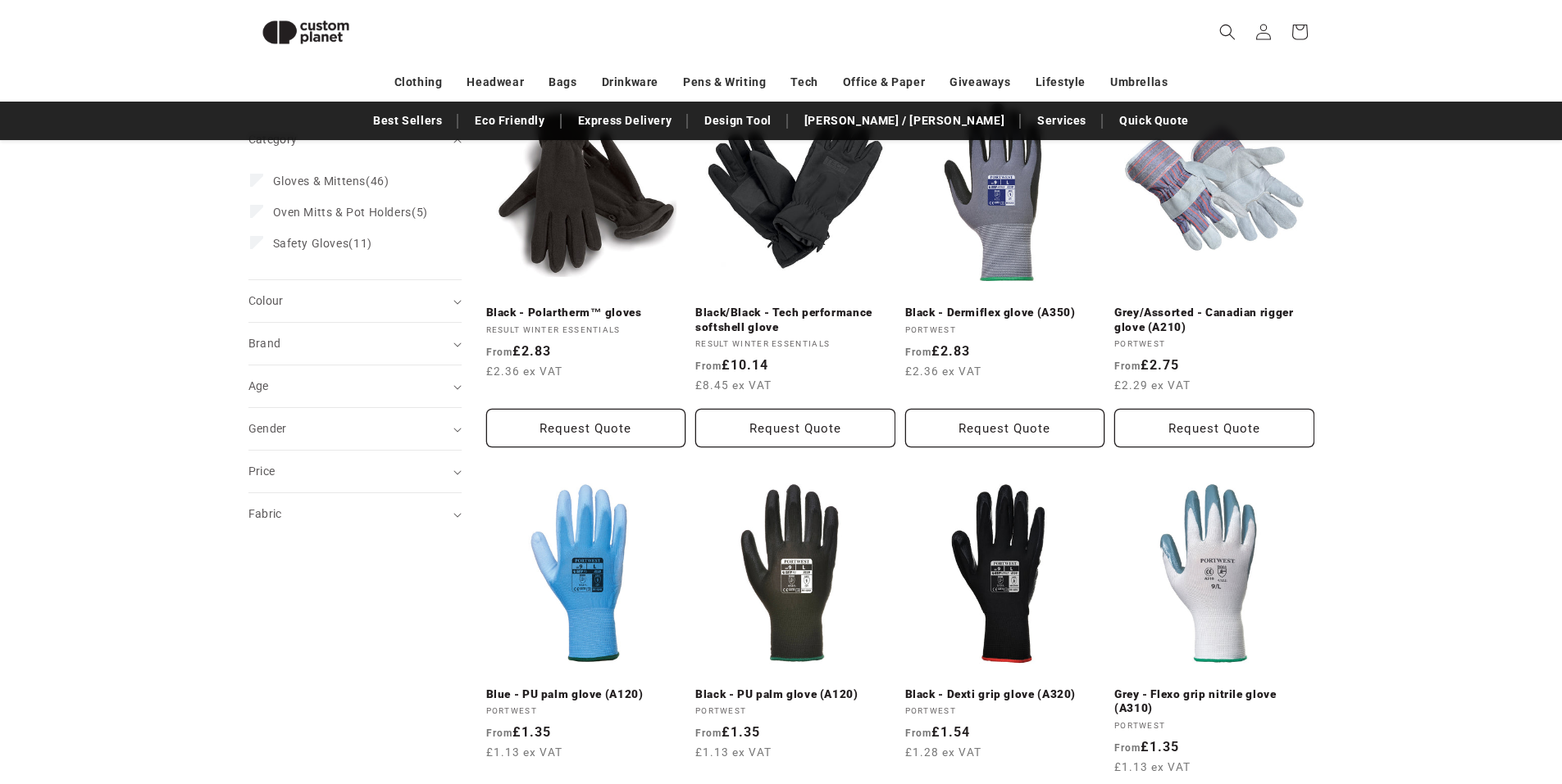
scroll to position [0, 0]
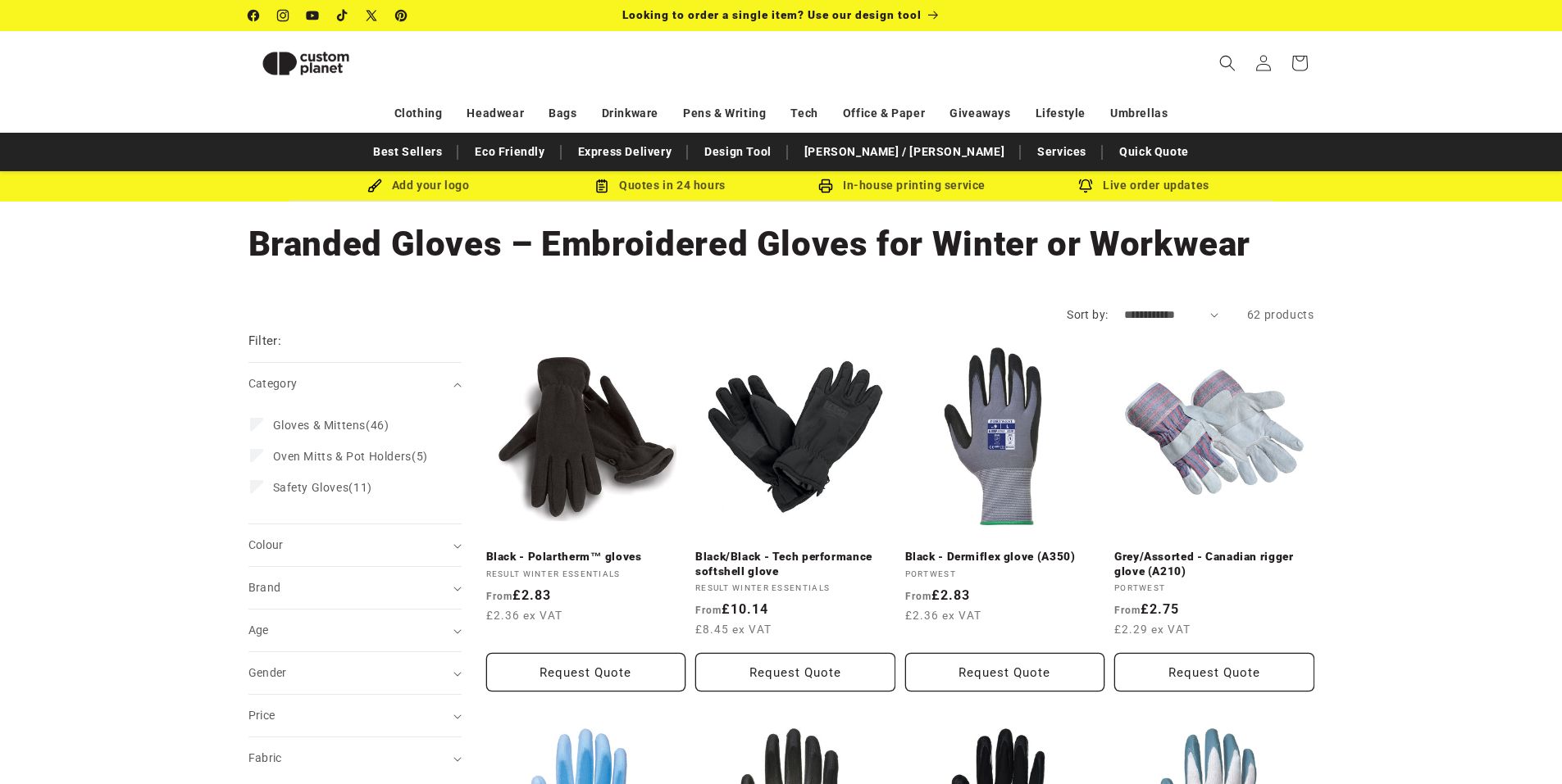
drag, startPoint x: 209, startPoint y: 340, endPoint x: 202, endPoint y: 139, distance: 201.1
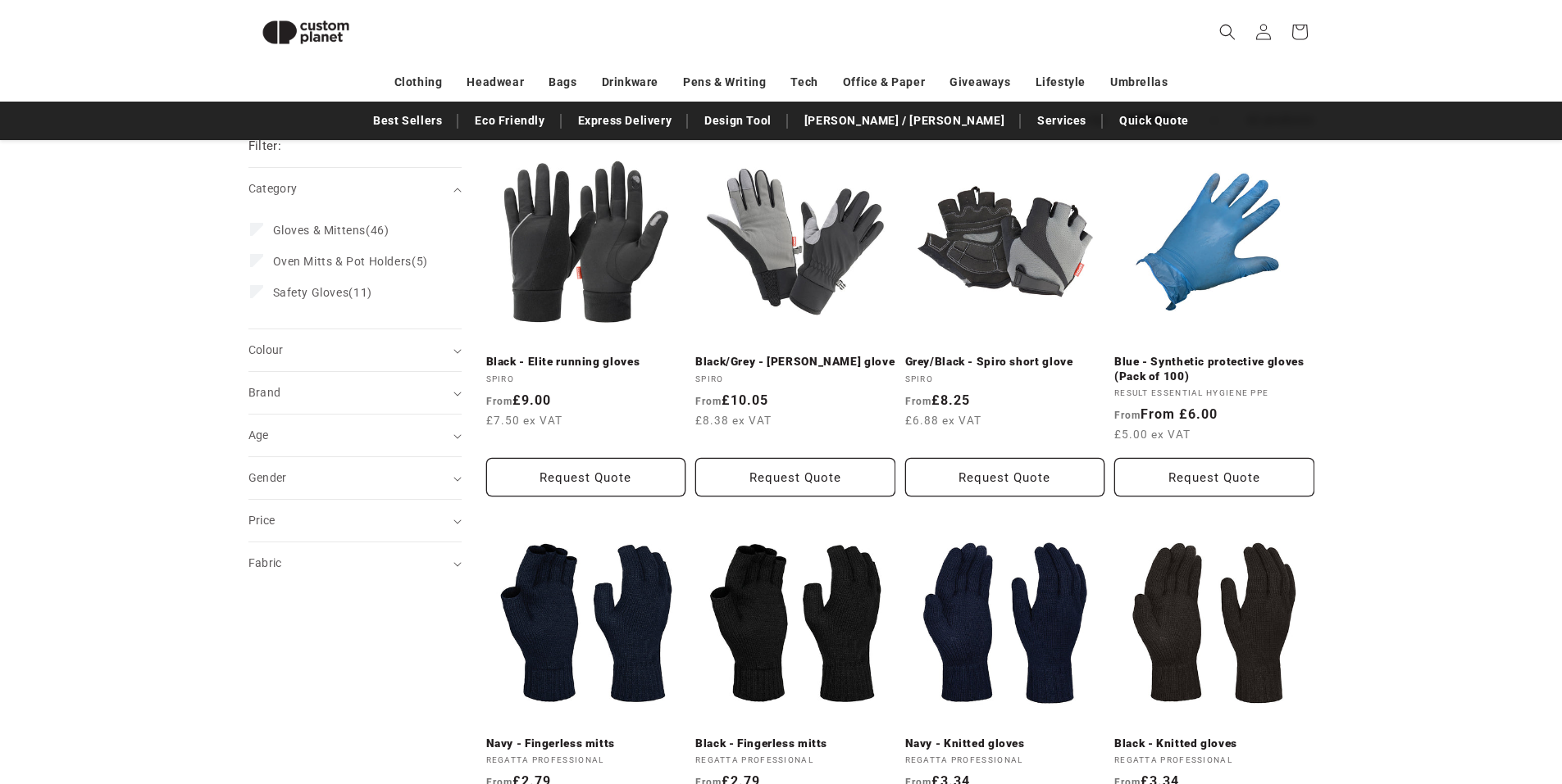
drag, startPoint x: 1427, startPoint y: 420, endPoint x: 1425, endPoint y: 478, distance: 58.0
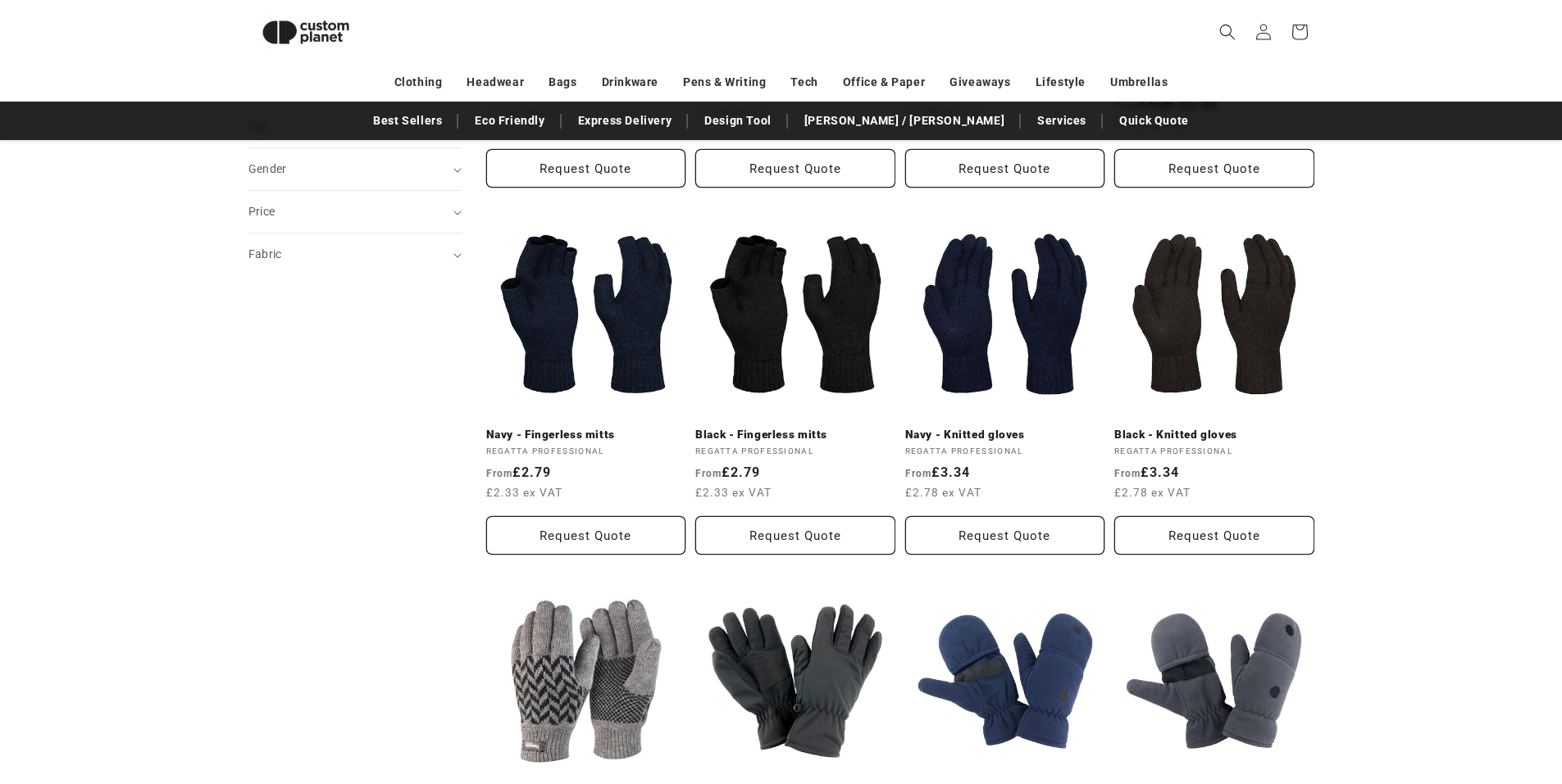
drag, startPoint x: 1411, startPoint y: 460, endPoint x: 1406, endPoint y: 481, distance: 21.6
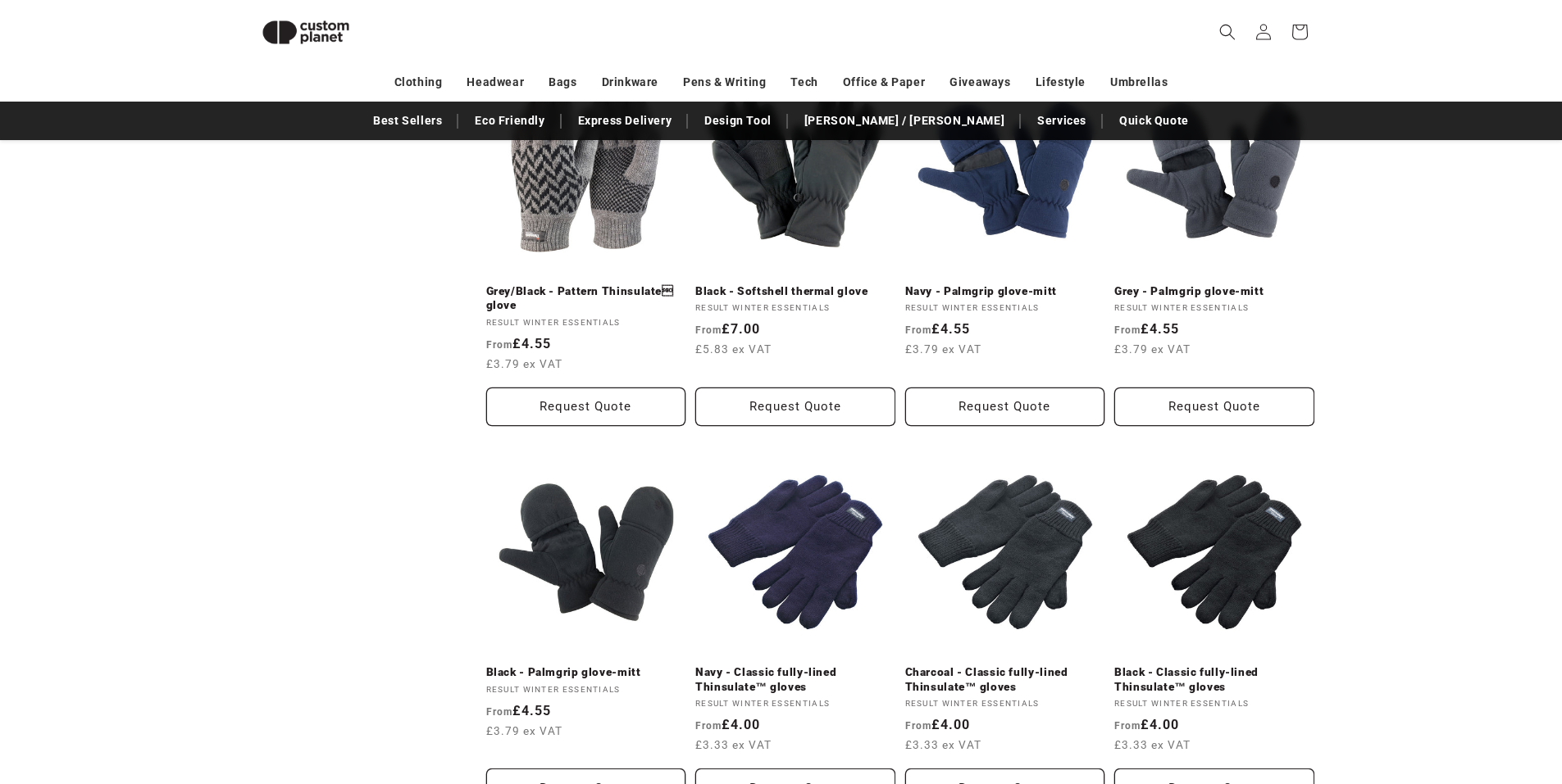
scroll to position [1215, 0]
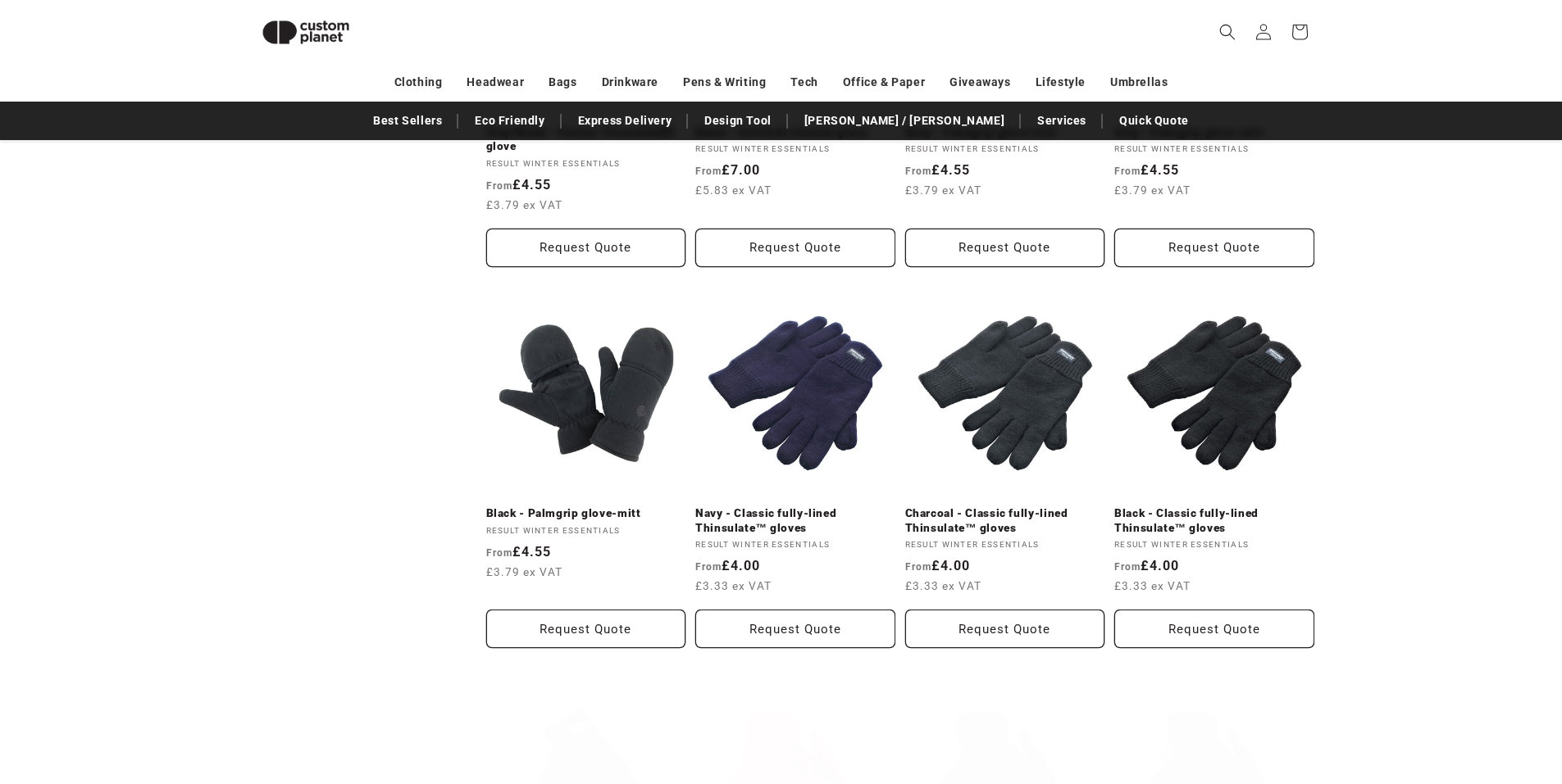
drag, startPoint x: 1396, startPoint y: 498, endPoint x: 1400, endPoint y: 517, distance: 19.4
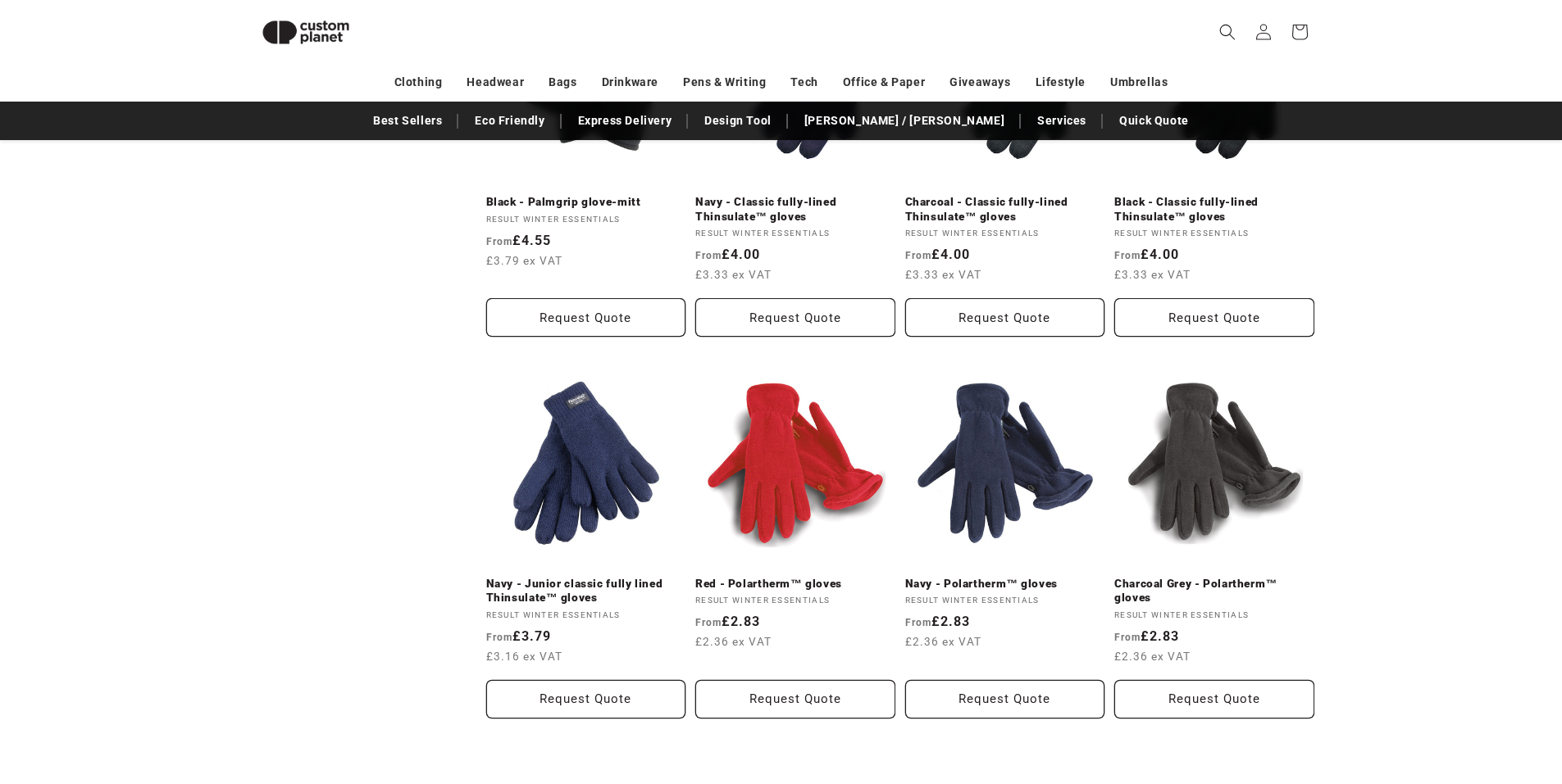
drag, startPoint x: 410, startPoint y: 460, endPoint x: 415, endPoint y: 539, distance: 79.2
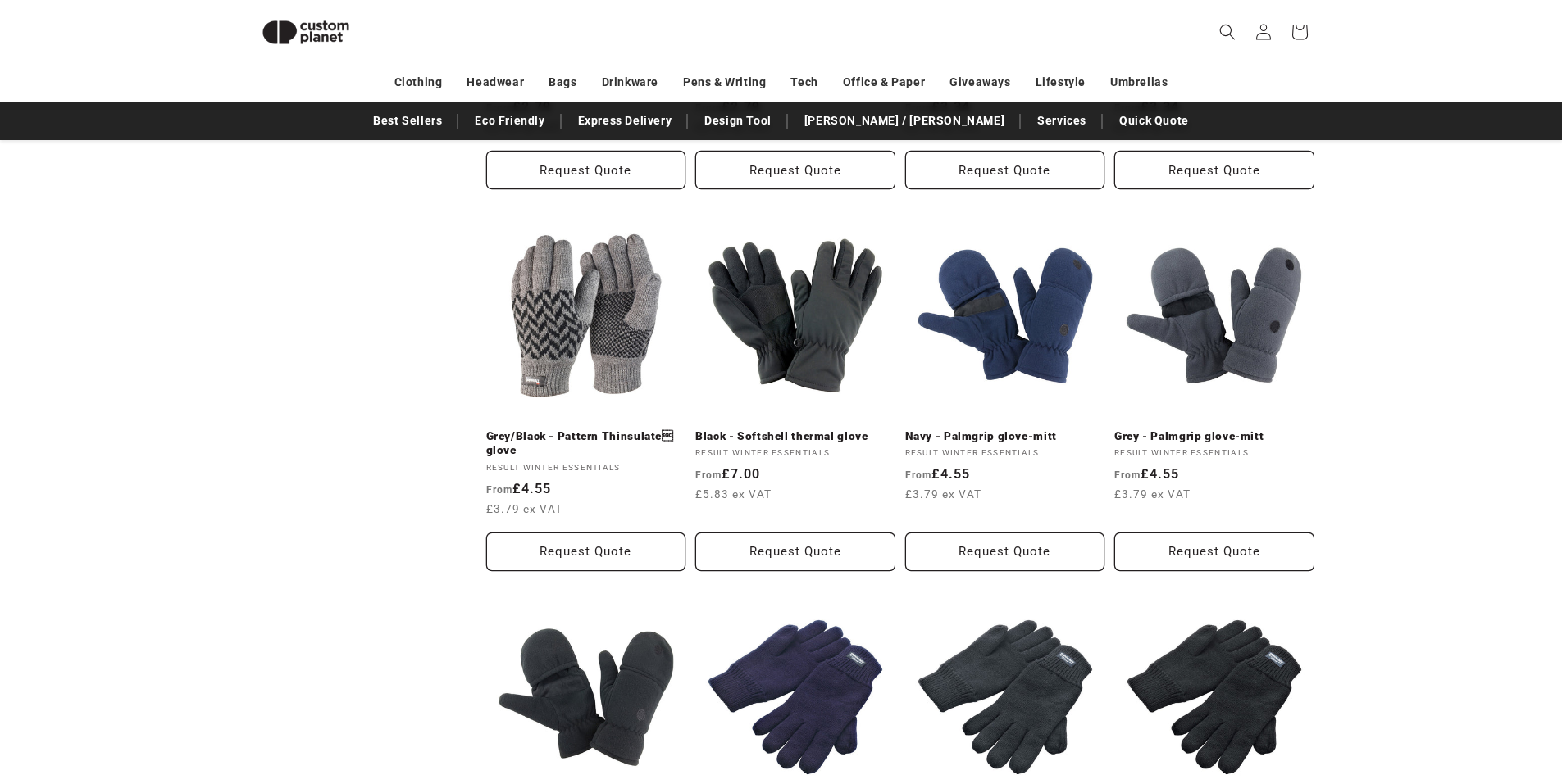
drag, startPoint x: 409, startPoint y: 564, endPoint x: 396, endPoint y: 409, distance: 155.5
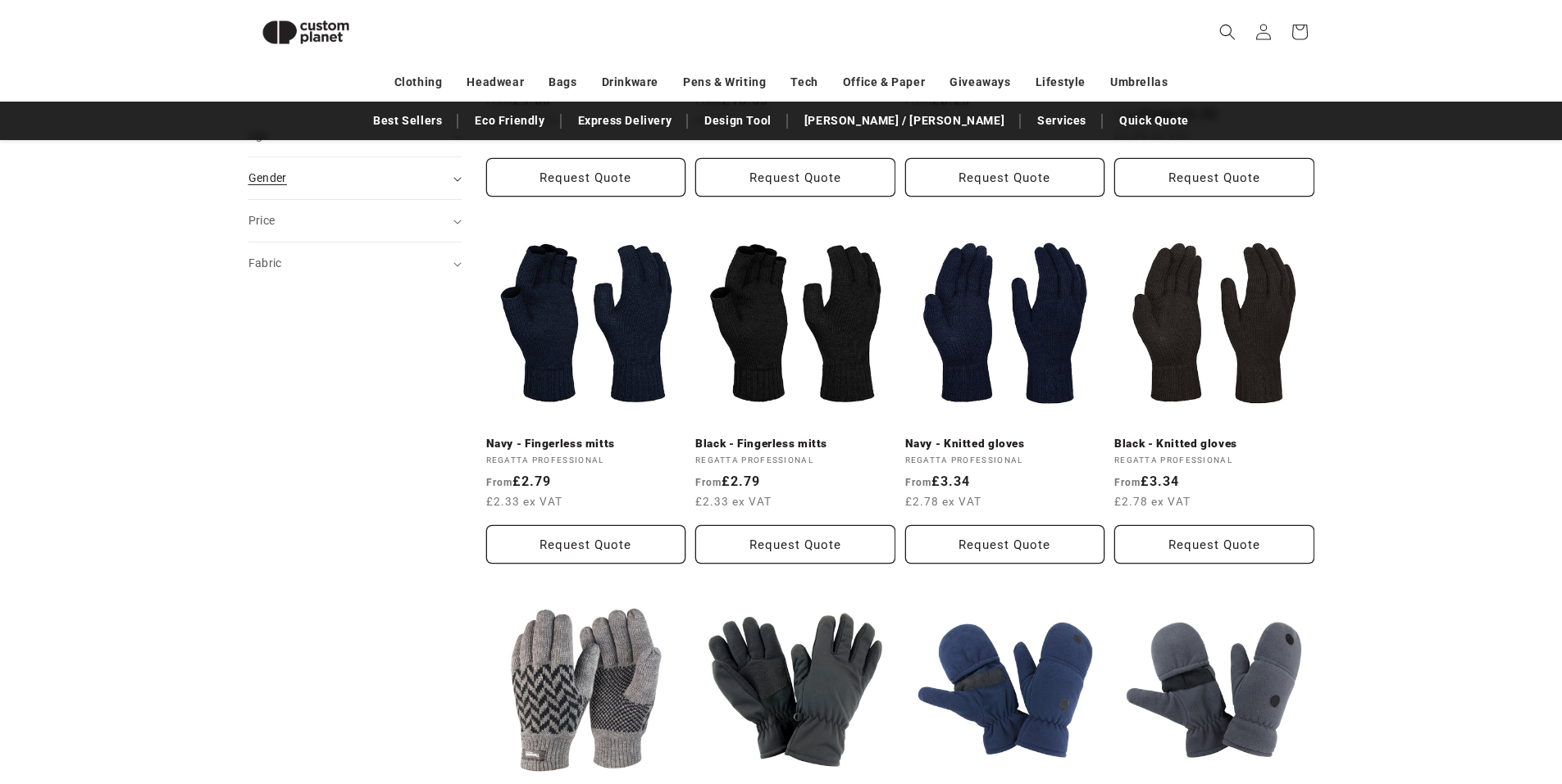
scroll to position [0, 0]
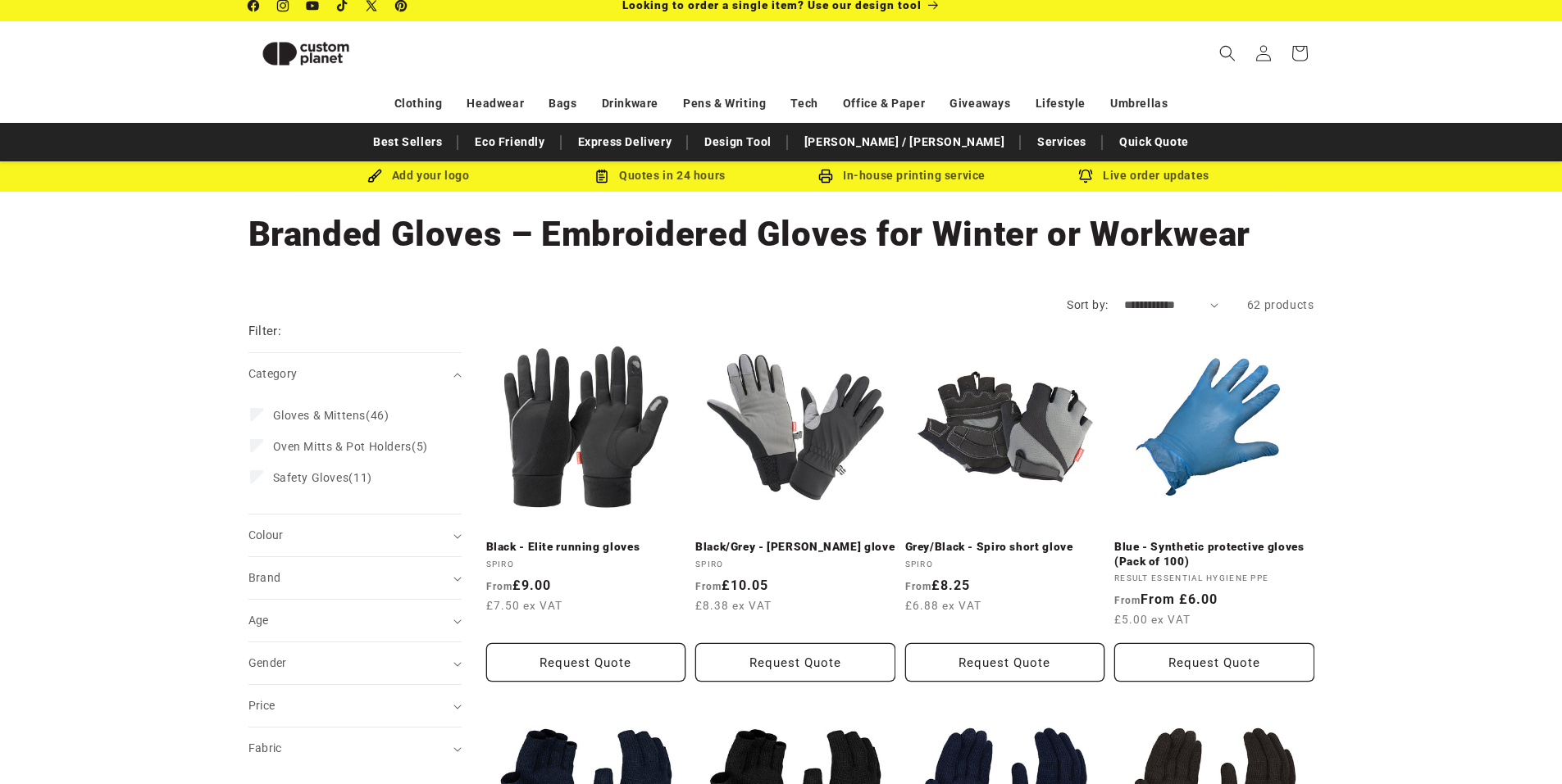
drag, startPoint x: 389, startPoint y: 516, endPoint x: 382, endPoint y: 341, distance: 175.1
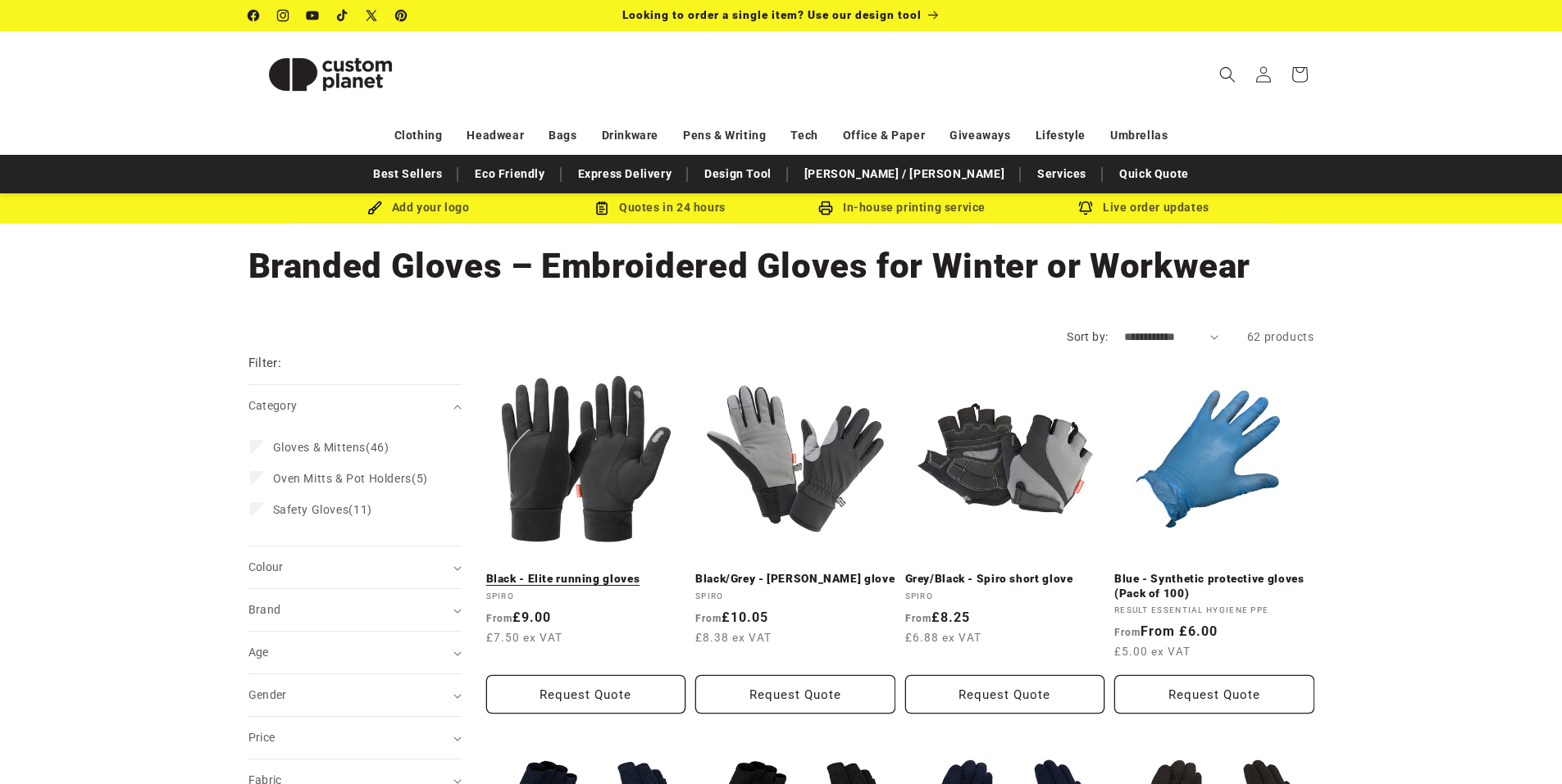
click at [623, 572] on link "Black - Elite running gloves" at bounding box center [586, 579] width 200 height 15
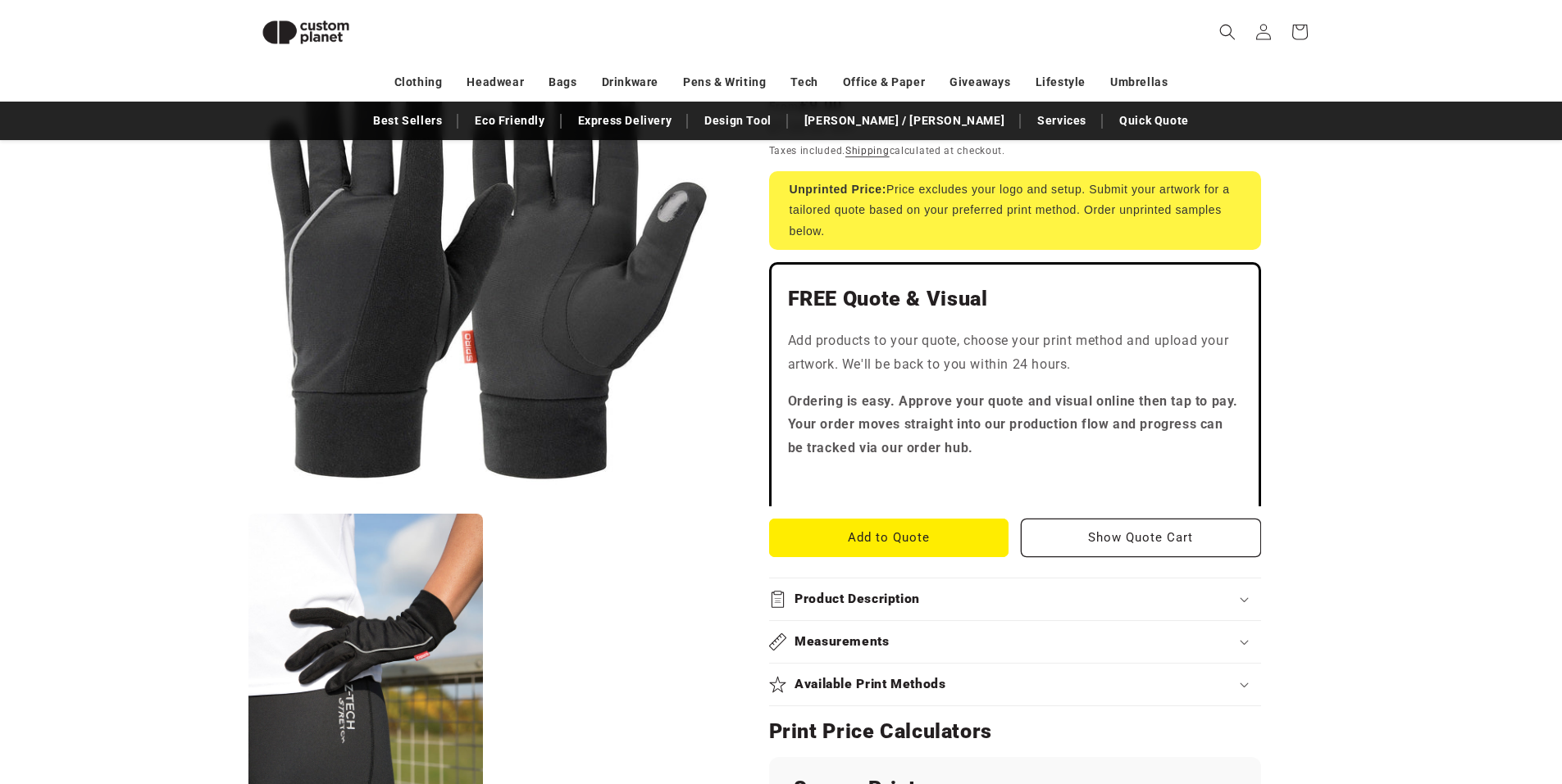
drag, startPoint x: 232, startPoint y: 395, endPoint x: 208, endPoint y: 471, distance: 79.7
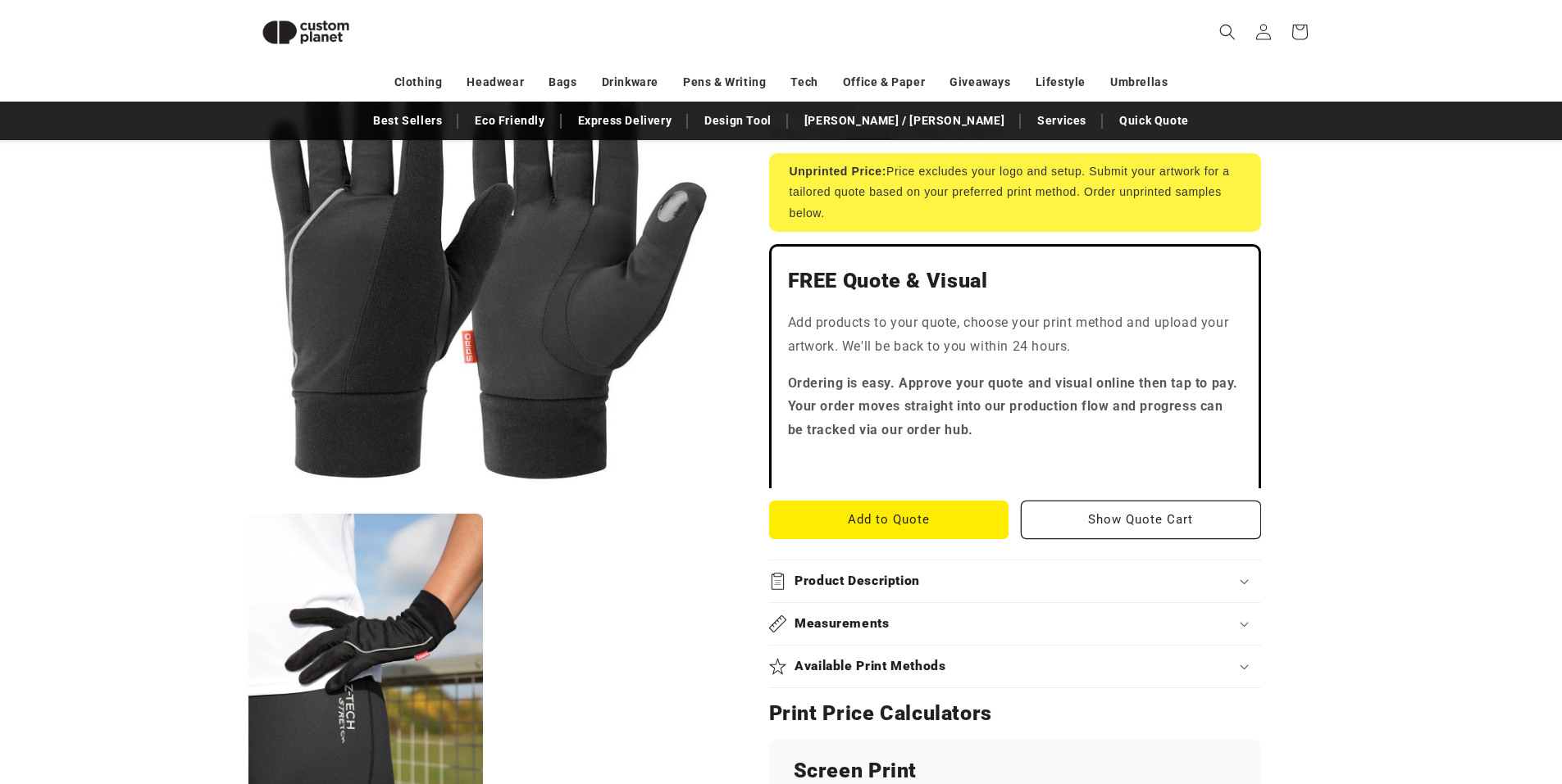
scroll to position [292, 0]
